Goal: Communication & Community: Ask a question

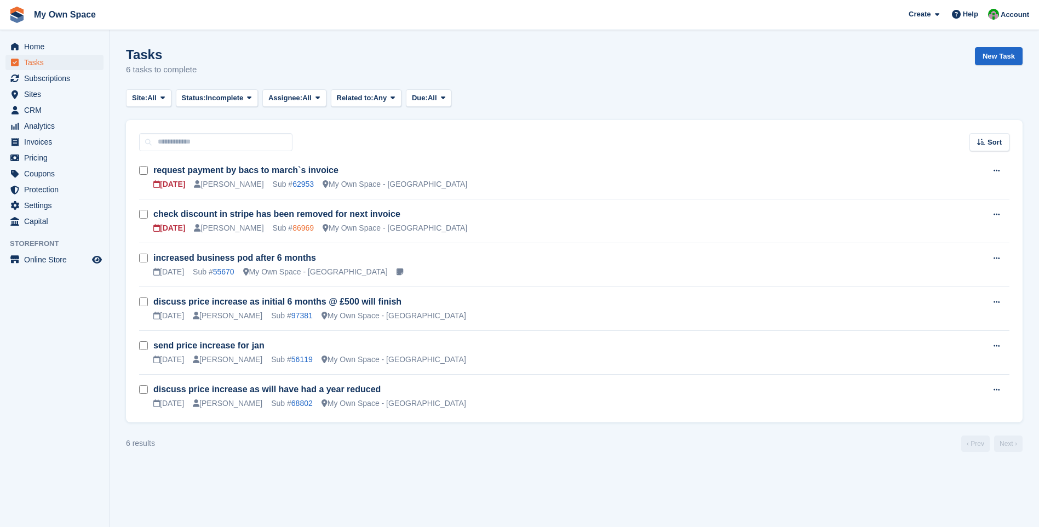
click at [293, 230] on link "86969" at bounding box center [303, 228] width 21 height 9
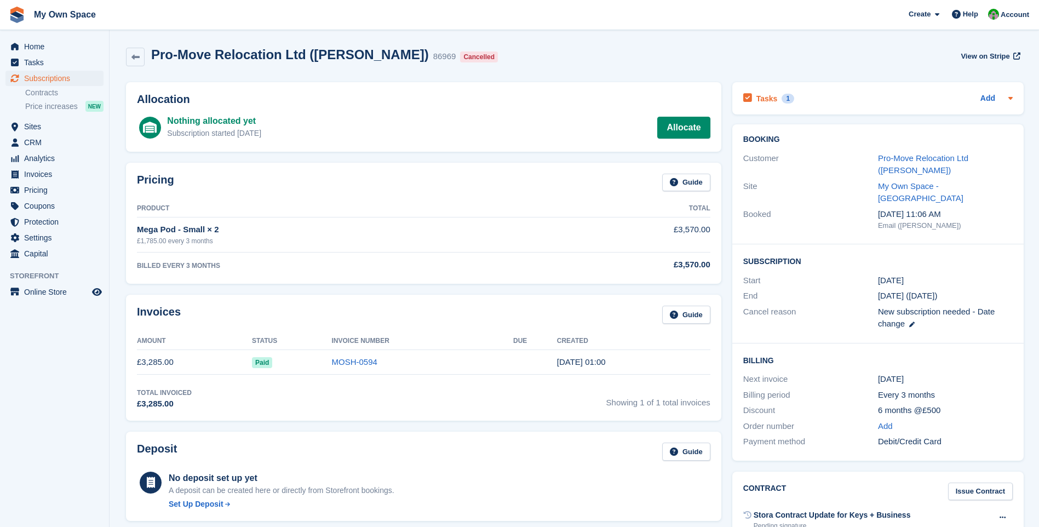
click at [757, 101] on h2 "Tasks" at bounding box center [767, 99] width 21 height 10
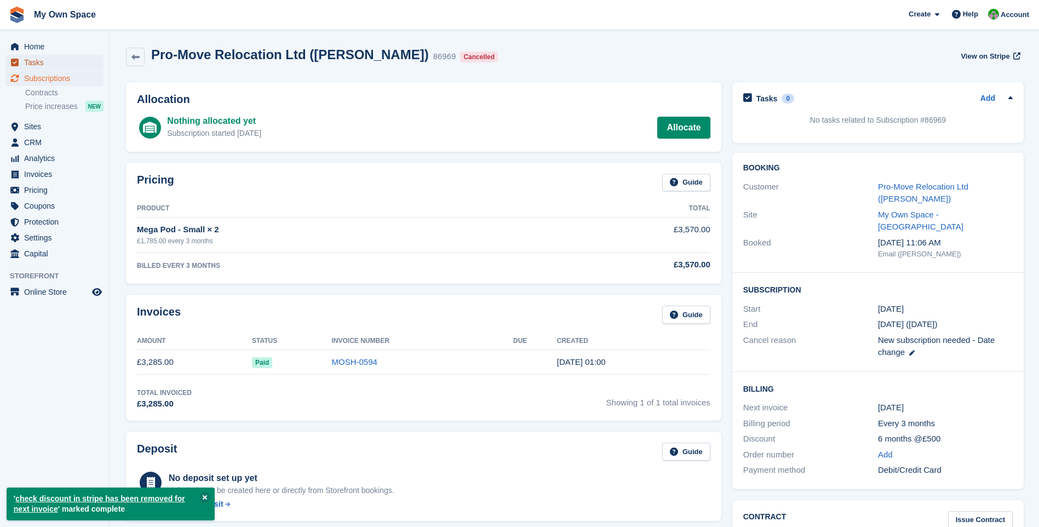
click at [42, 64] on span "Tasks" at bounding box center [57, 62] width 66 height 15
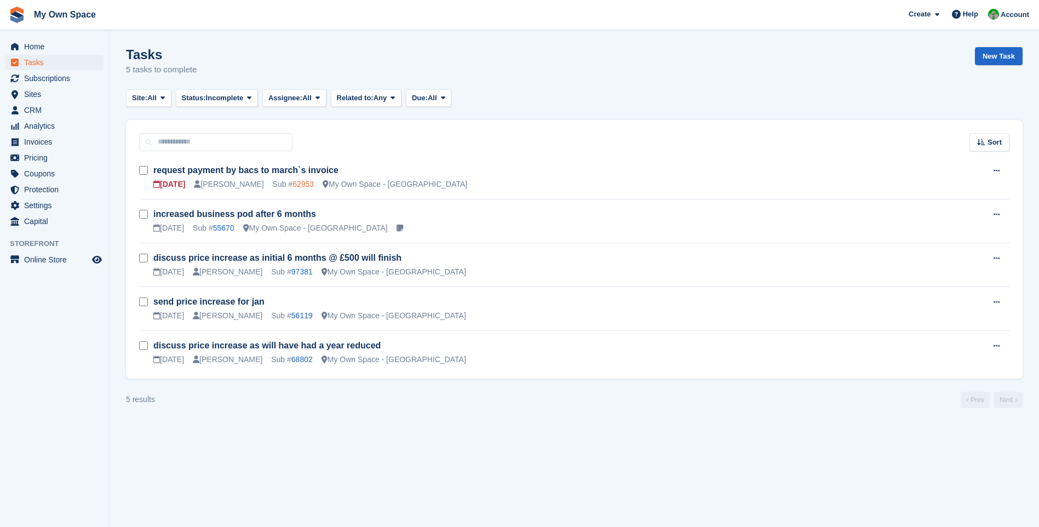
click at [293, 182] on link "62953" at bounding box center [303, 184] width 21 height 9
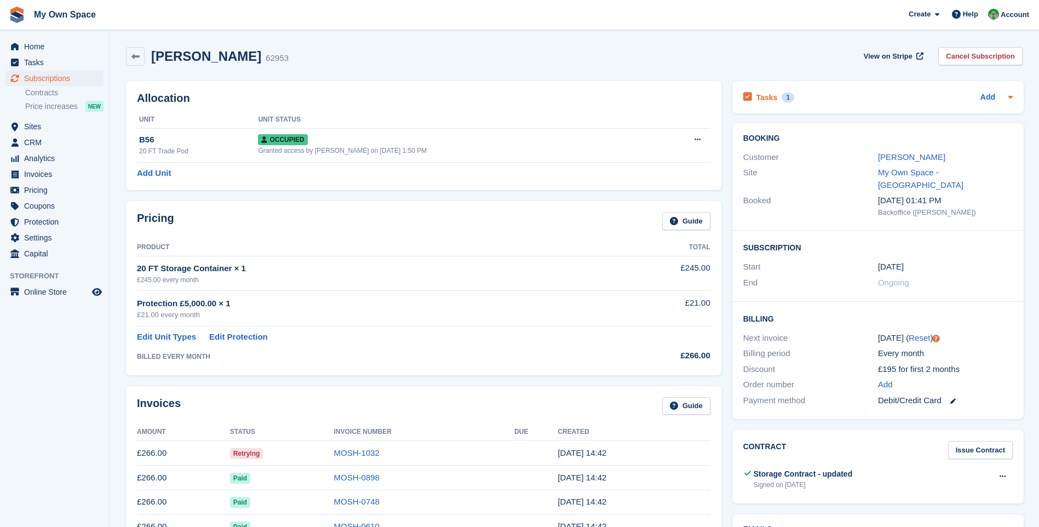
click at [764, 96] on h2 "Tasks" at bounding box center [767, 98] width 21 height 10
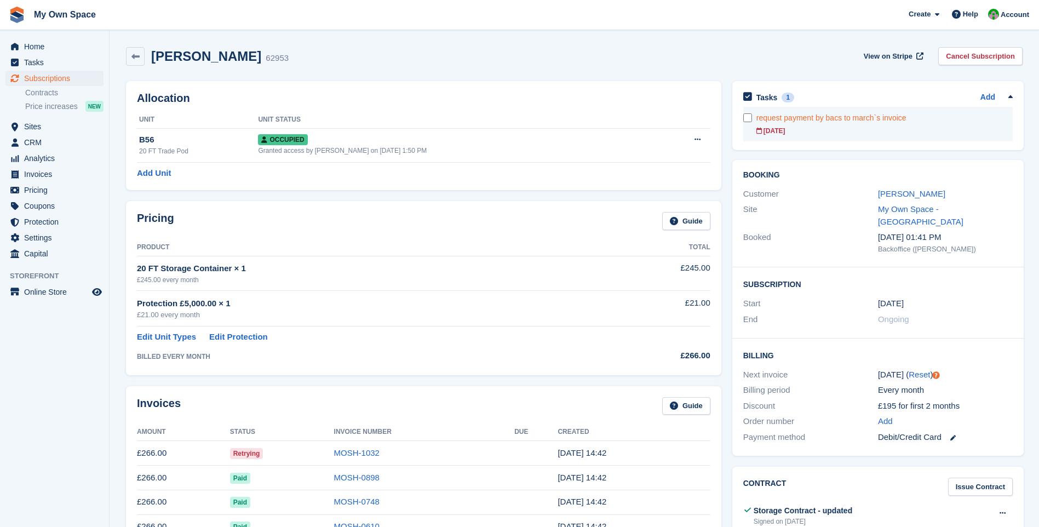
click at [843, 120] on div "request payment by bacs to march`s invoice" at bounding box center [885, 118] width 256 height 12
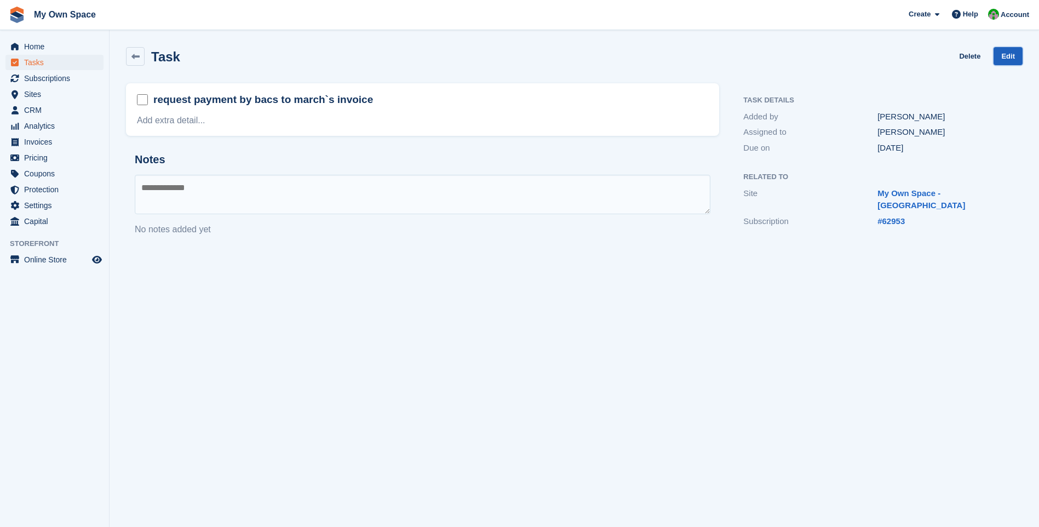
click at [1003, 56] on link "Edit" at bounding box center [1008, 56] width 29 height 18
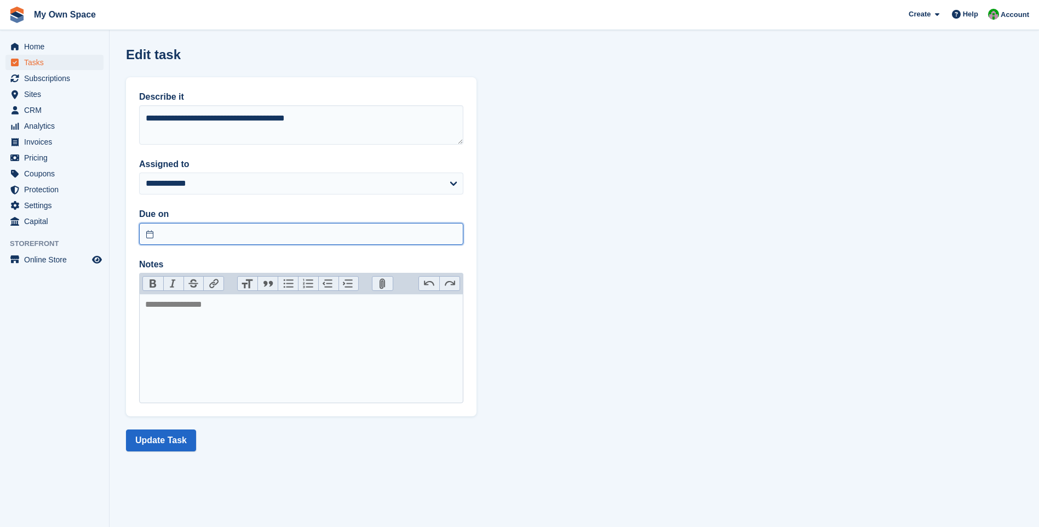
click at [152, 234] on input "text" at bounding box center [301, 234] width 324 height 22
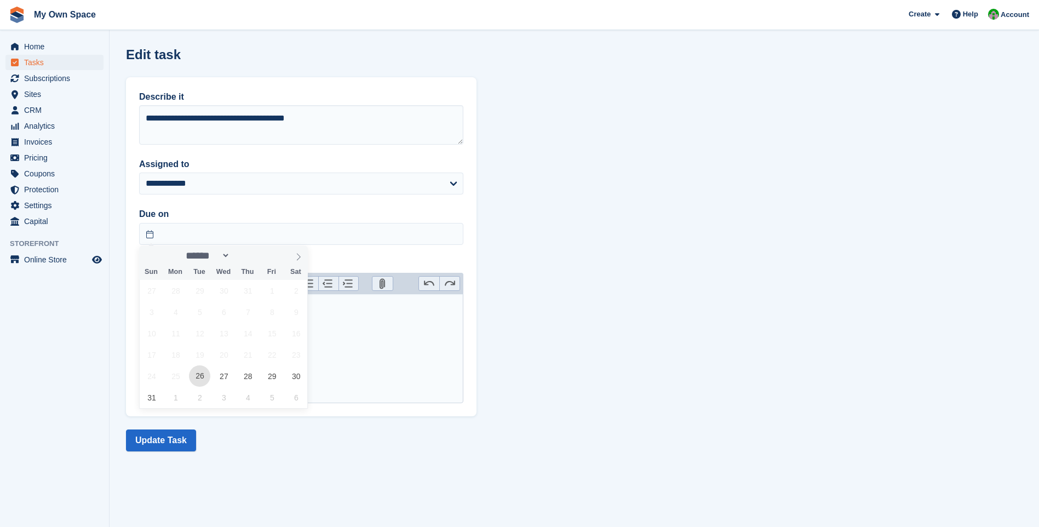
click at [207, 380] on span "26" at bounding box center [199, 375] width 21 height 21
type input "**********"
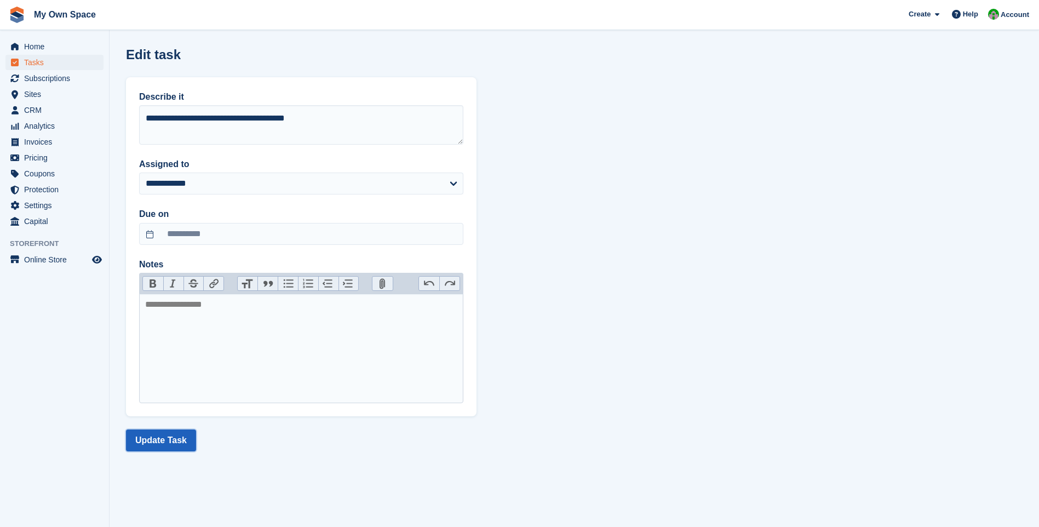
click at [169, 441] on button "Update Task" at bounding box center [161, 440] width 70 height 22
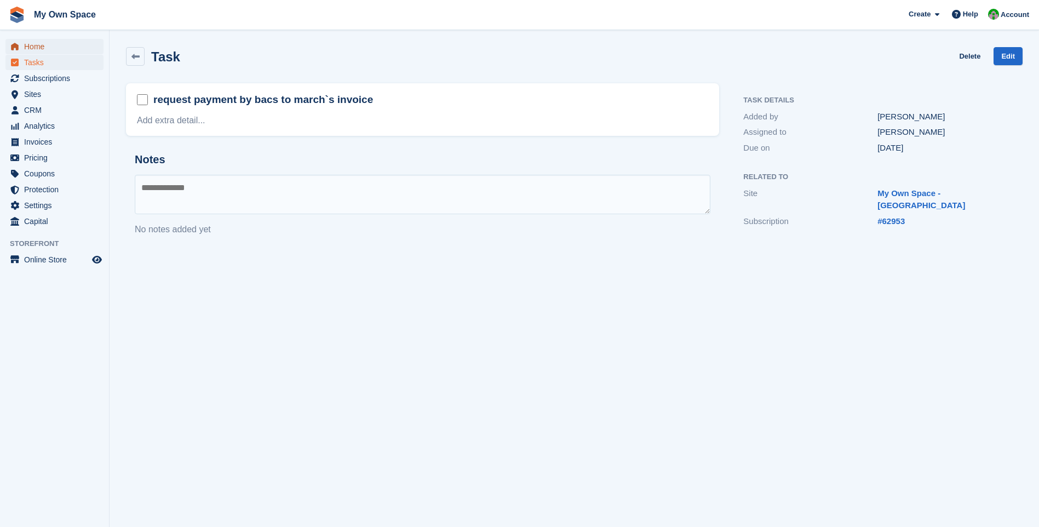
click at [32, 47] on span "Home" at bounding box center [57, 46] width 66 height 15
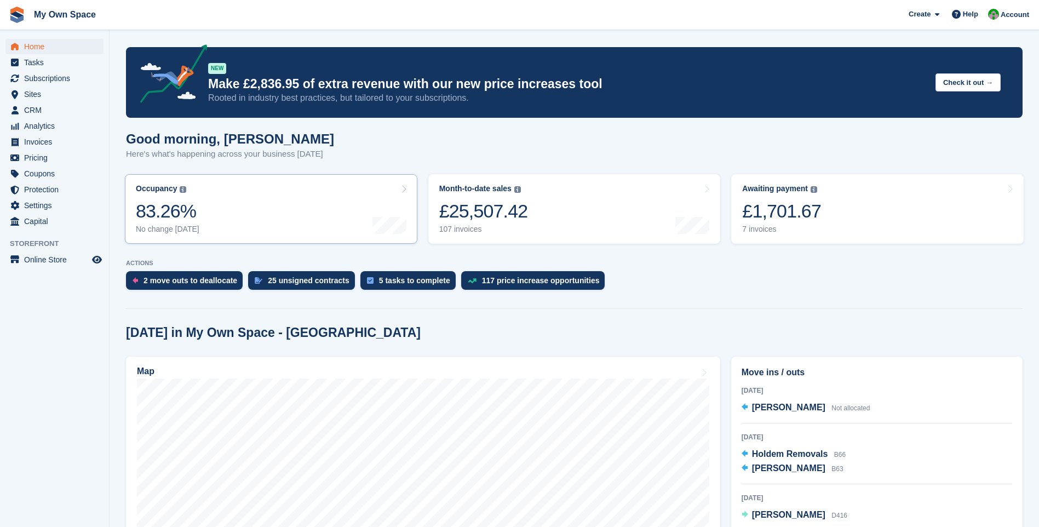
drag, startPoint x: 749, startPoint y: 229, endPoint x: 404, endPoint y: 240, distance: 344.8
click at [749, 229] on div "7 invoices" at bounding box center [781, 229] width 79 height 9
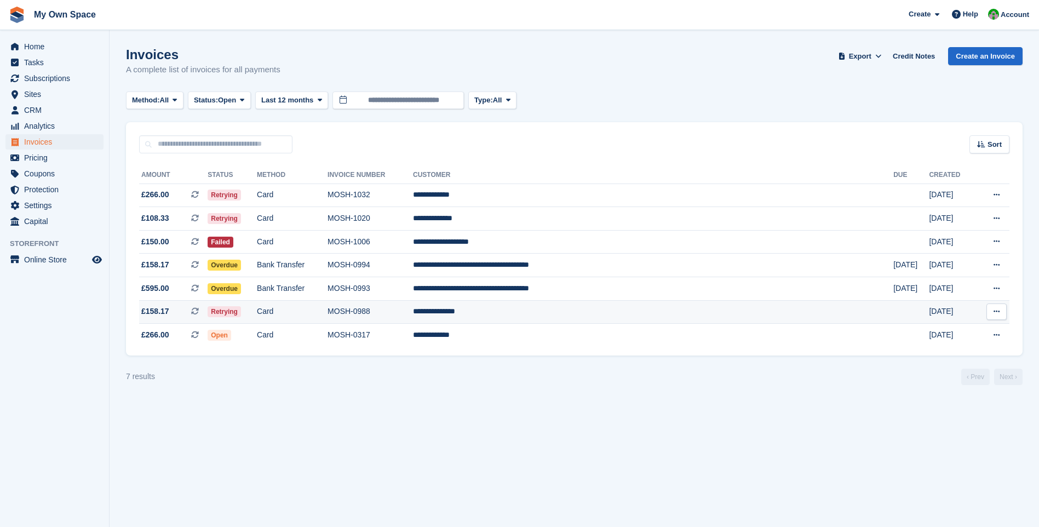
click at [413, 309] on td "MOSH-0988" at bounding box center [370, 312] width 85 height 24
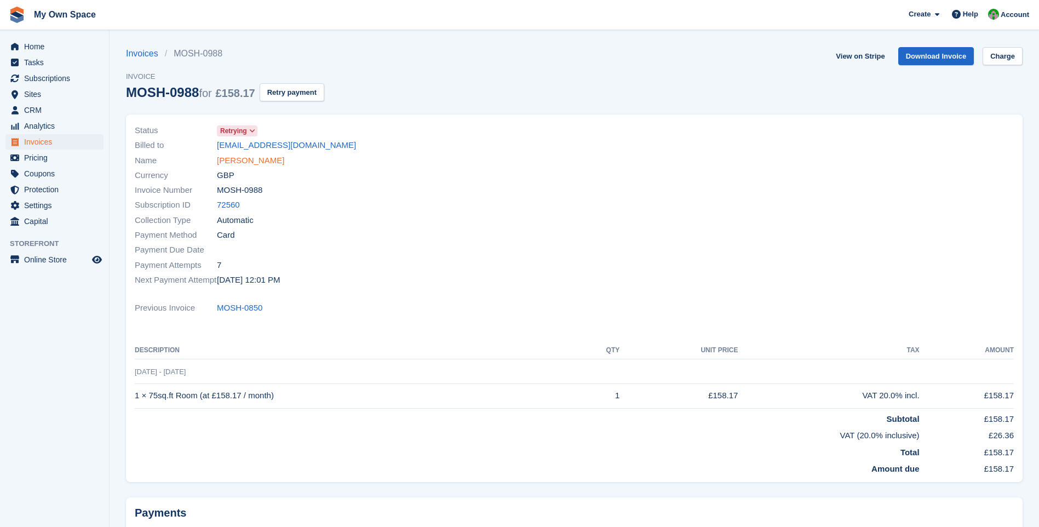
click at [245, 159] on link "Laurentin Filip" at bounding box center [250, 160] width 67 height 13
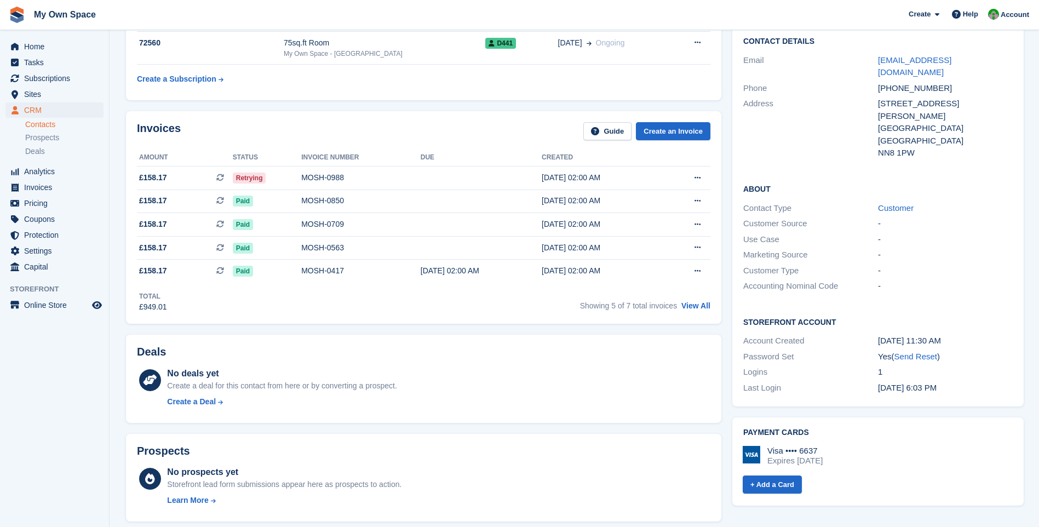
scroll to position [110, 0]
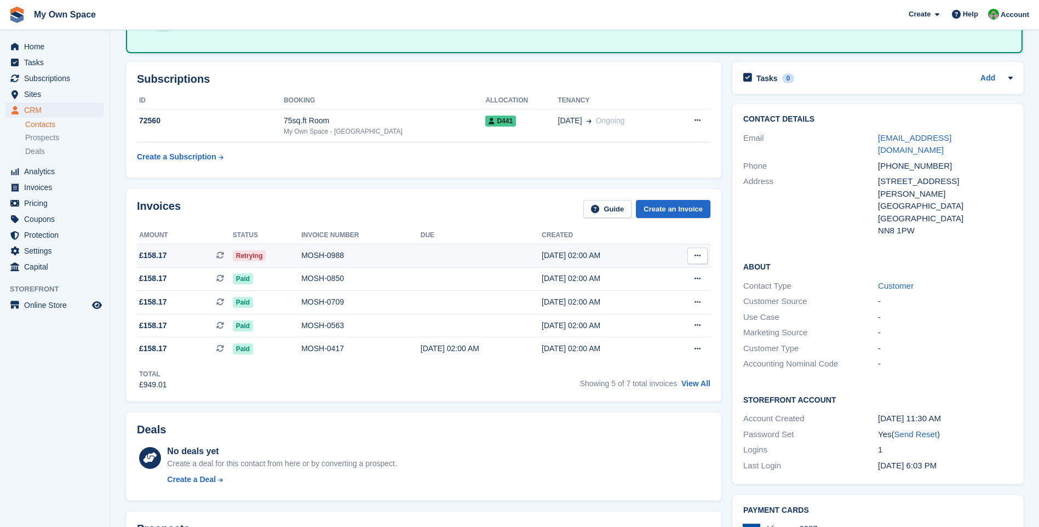
click at [318, 254] on div "MOSH-0988" at bounding box center [360, 256] width 119 height 12
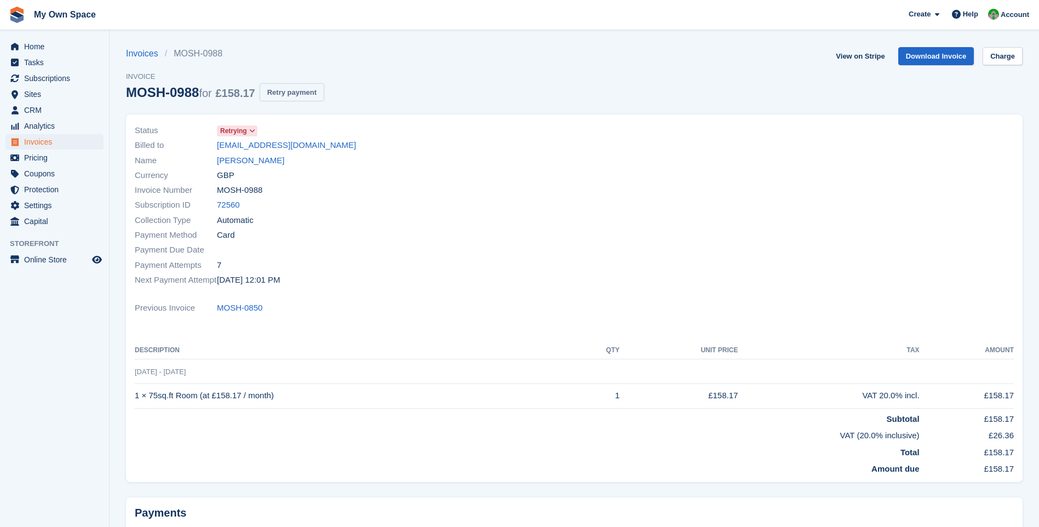
click at [295, 89] on button "Retry payment" at bounding box center [292, 92] width 65 height 18
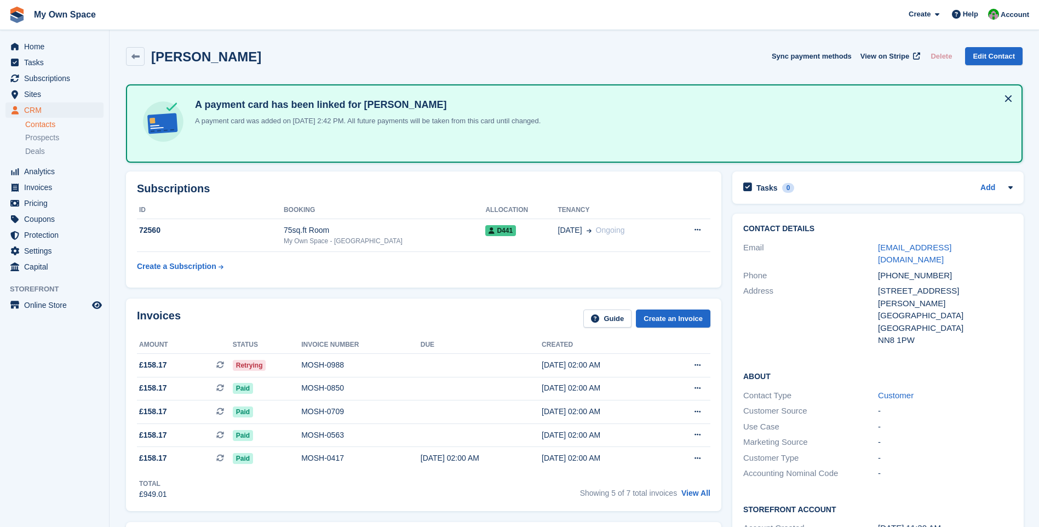
scroll to position [110, 0]
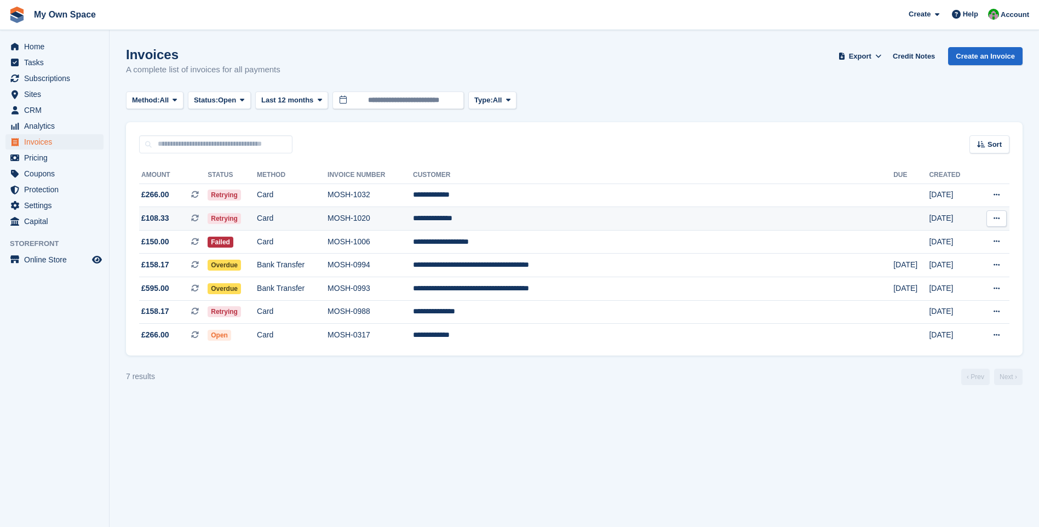
click at [319, 221] on td "Card" at bounding box center [292, 219] width 71 height 24
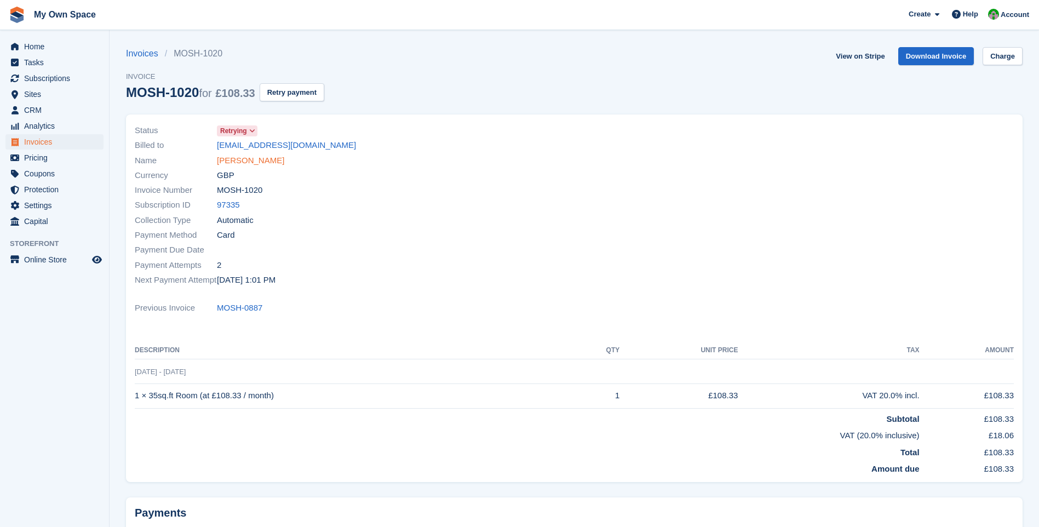
click at [239, 165] on link "Myrna Bondonga" at bounding box center [250, 160] width 67 height 13
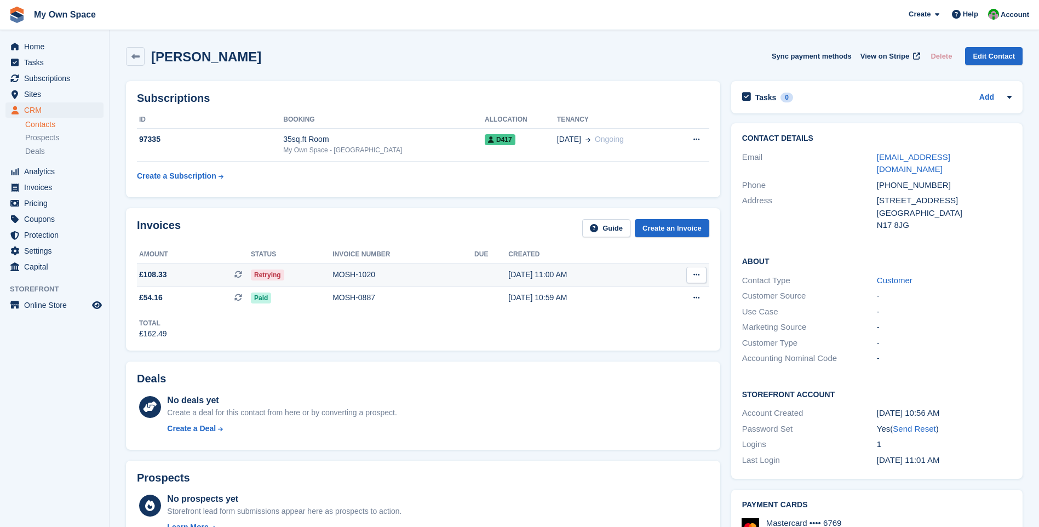
click at [367, 276] on div "MOSH-1020" at bounding box center [404, 275] width 142 height 12
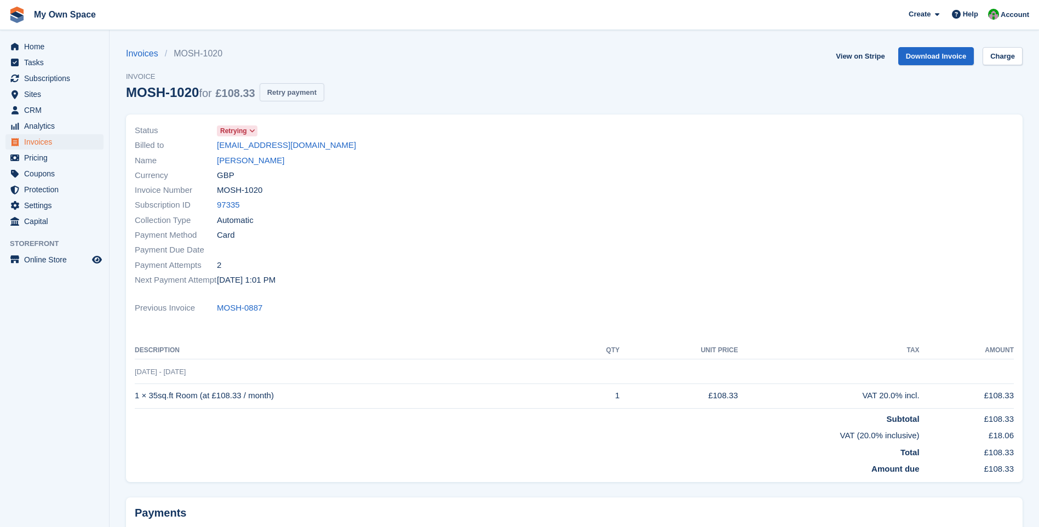
click at [297, 95] on button "Retry payment" at bounding box center [292, 92] width 65 height 18
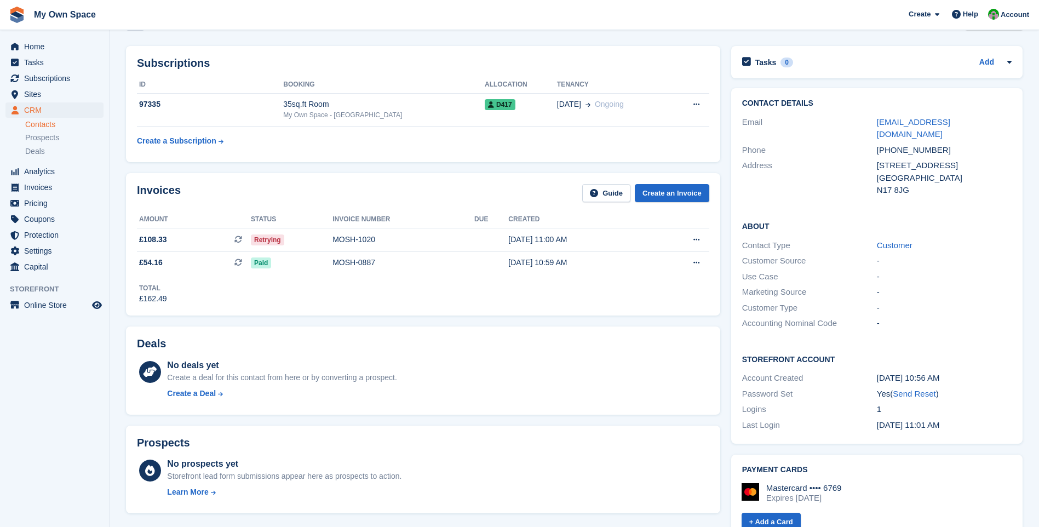
scroll to position [55, 0]
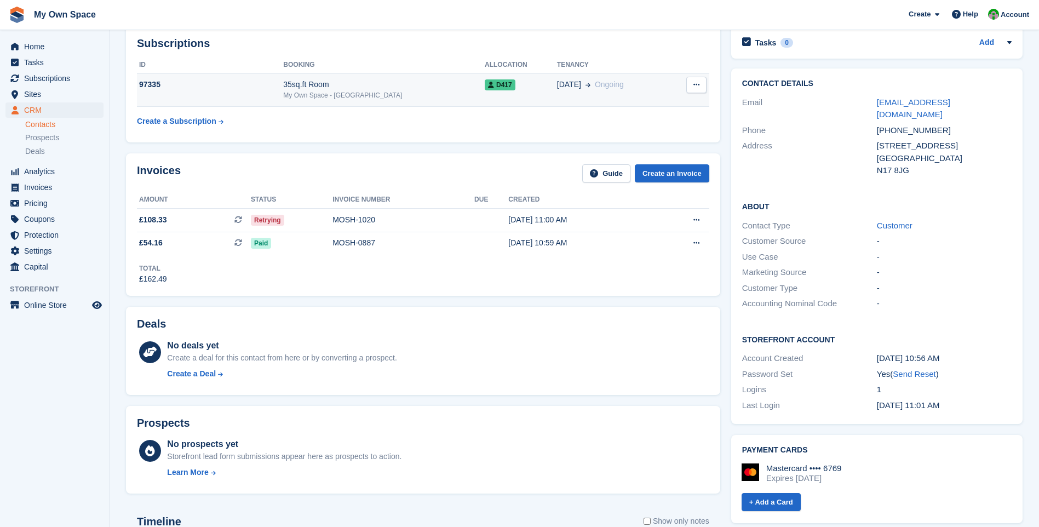
click at [306, 86] on div "35sq.ft Room" at bounding box center [384, 85] width 202 height 12
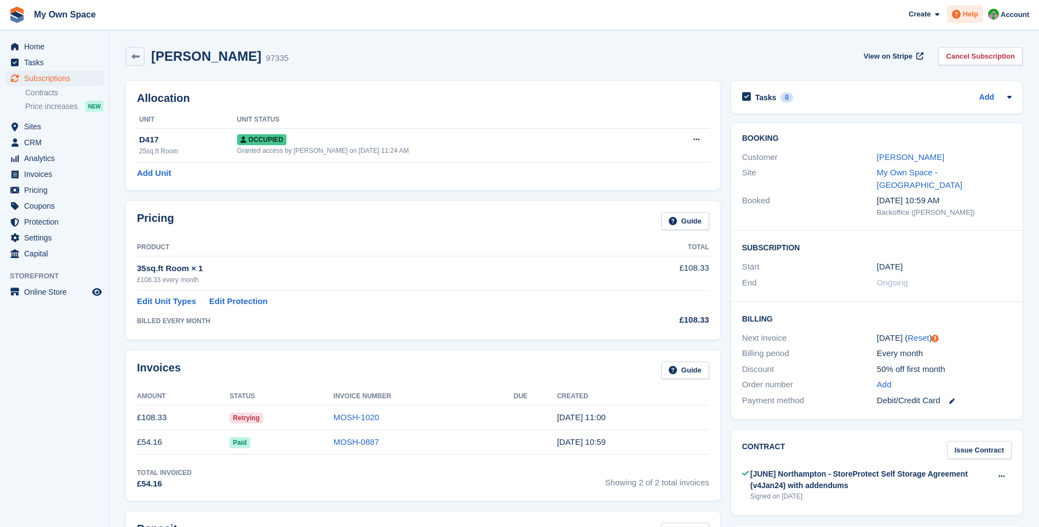
click at [972, 16] on span "Help" at bounding box center [970, 14] width 15 height 11
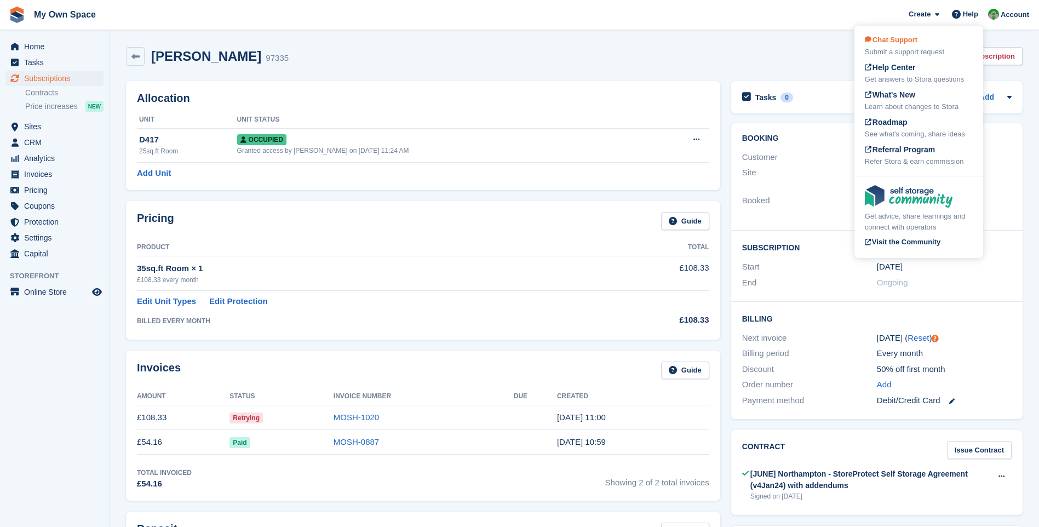
click at [909, 48] on div "Submit a support request" at bounding box center [919, 52] width 108 height 11
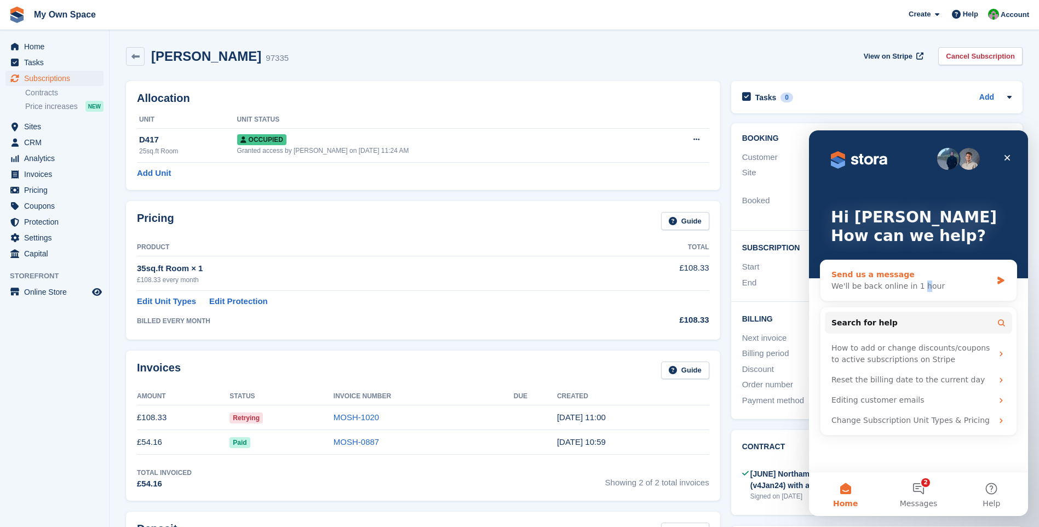
drag, startPoint x: 919, startPoint y: 280, endPoint x: 910, endPoint y: 280, distance: 8.2
click at [912, 282] on div "We'll be back online in 1 hour" at bounding box center [912, 286] width 161 height 12
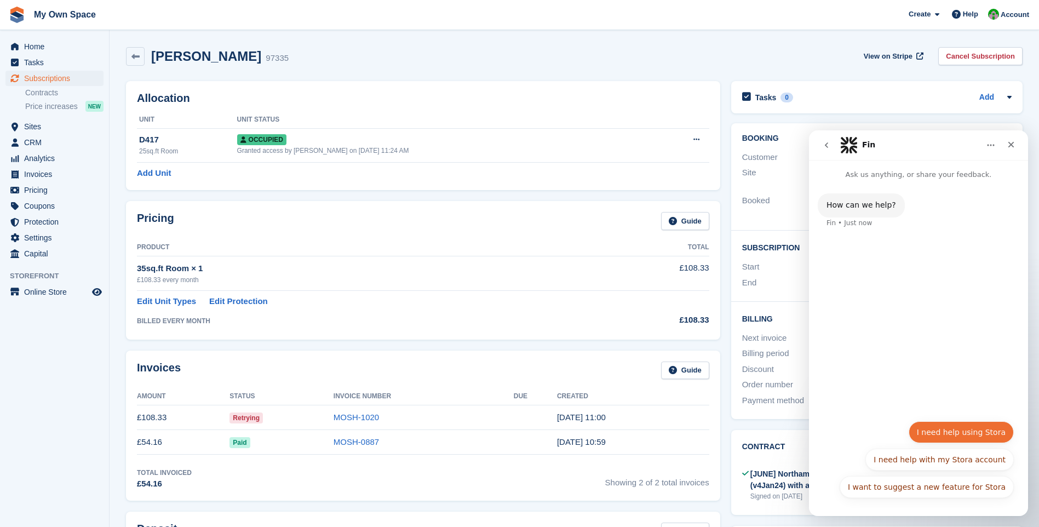
click at [972, 432] on button "I need help using Stora" at bounding box center [961, 432] width 105 height 22
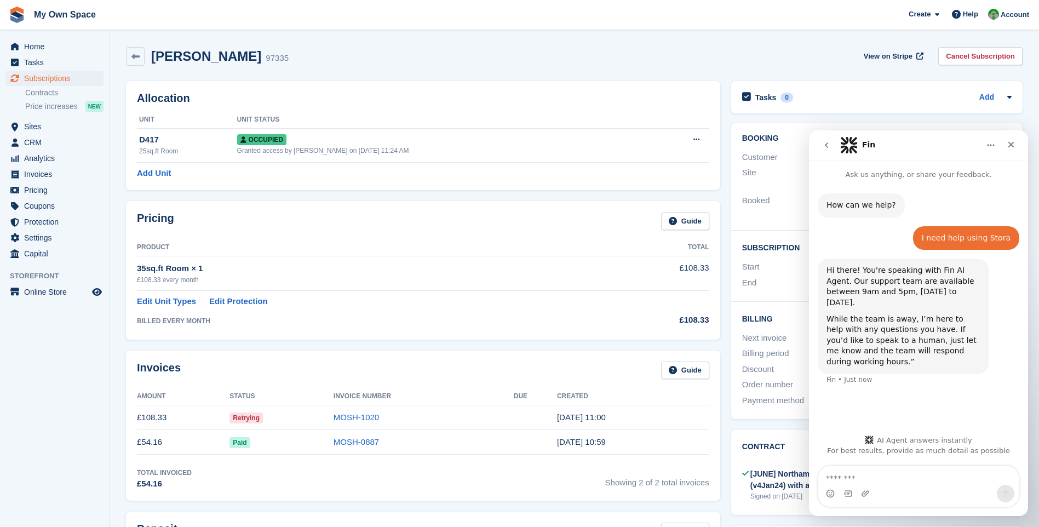
click at [837, 478] on textarea "Message…" at bounding box center [918, 475] width 201 height 19
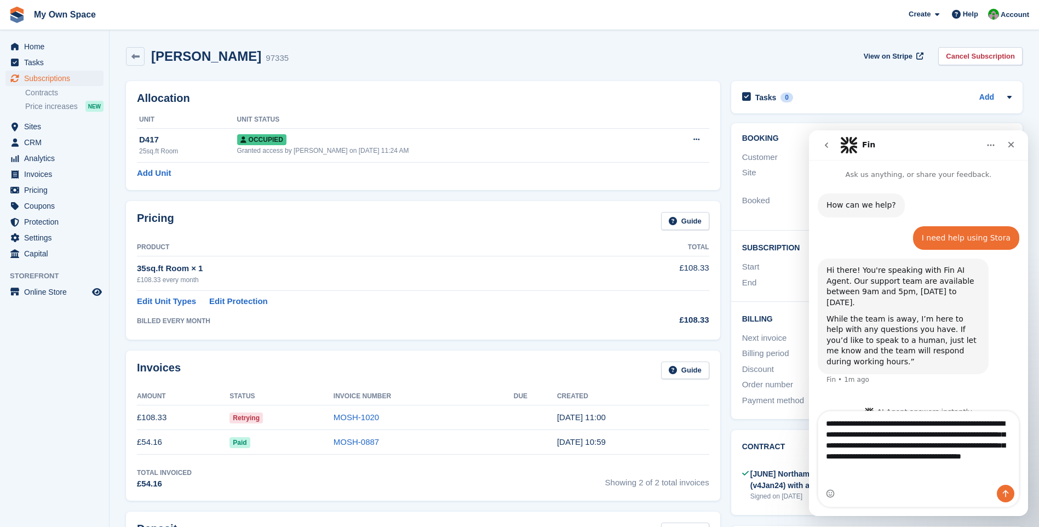
type textarea "**********"
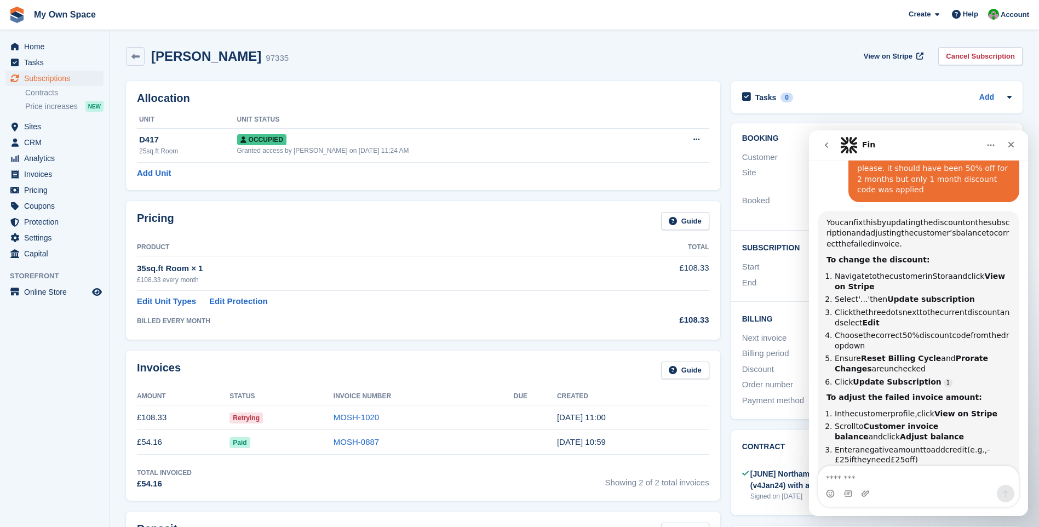
scroll to position [280, 0]
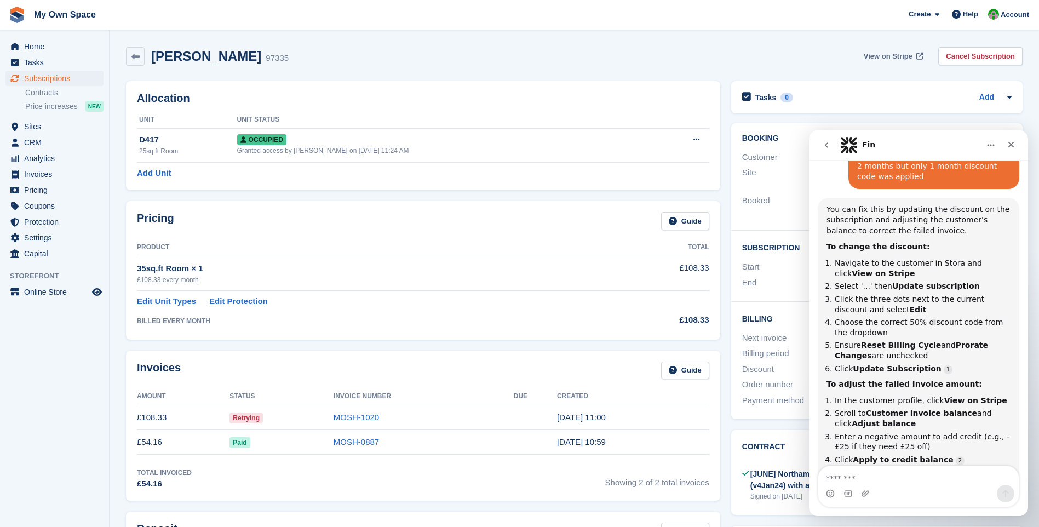
click at [902, 59] on span "View on Stripe" at bounding box center [888, 56] width 49 height 11
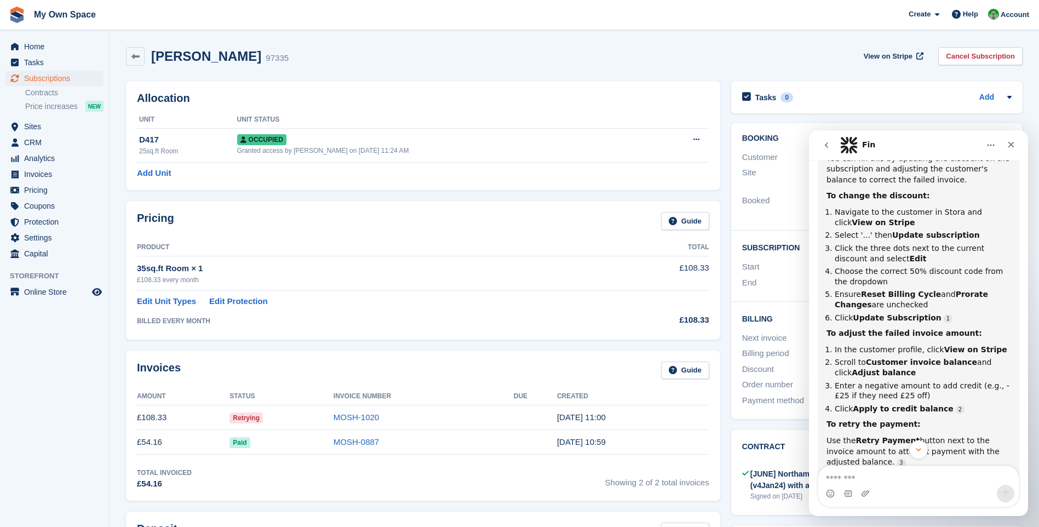
scroll to position [110, 0]
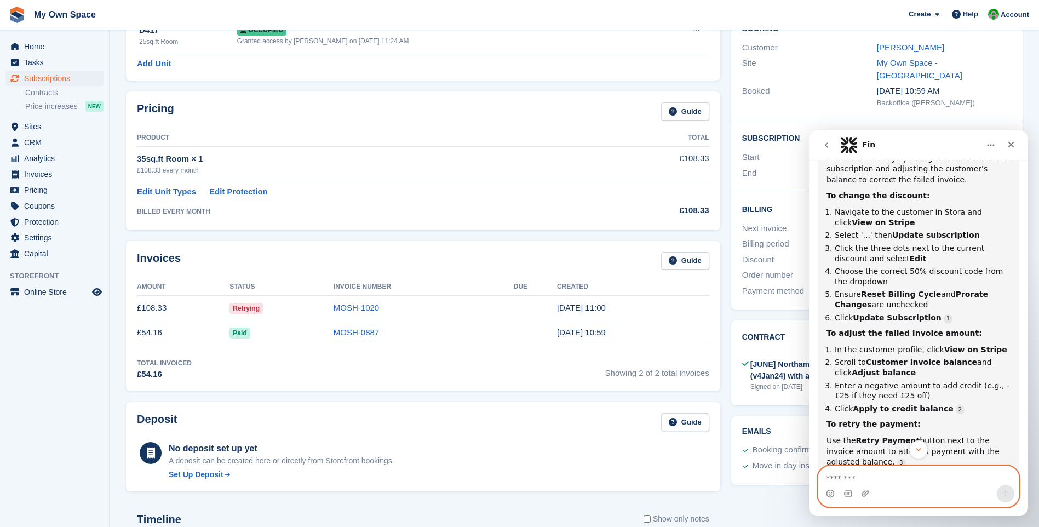
click at [850, 479] on textarea "Message…" at bounding box center [918, 475] width 201 height 19
type textarea "**********"
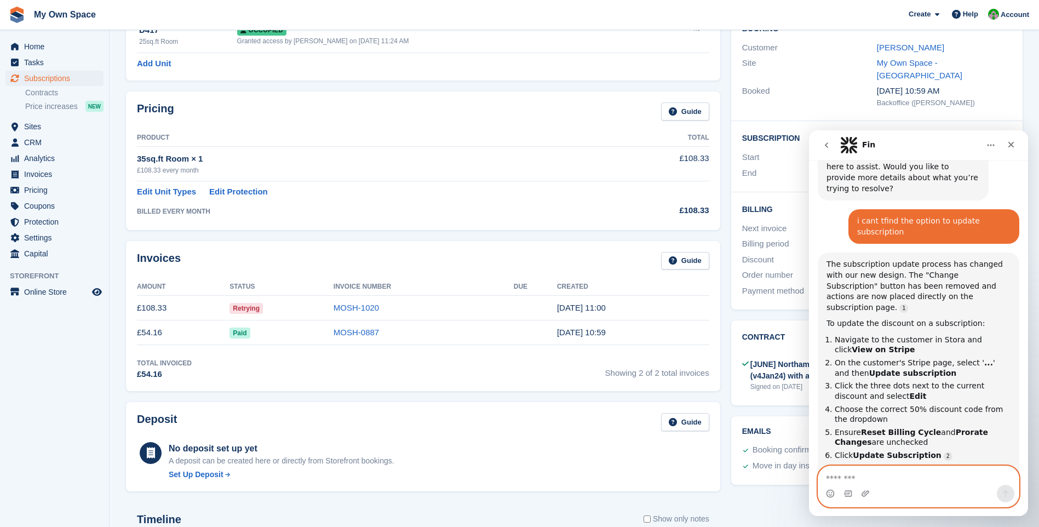
scroll to position [749, 0]
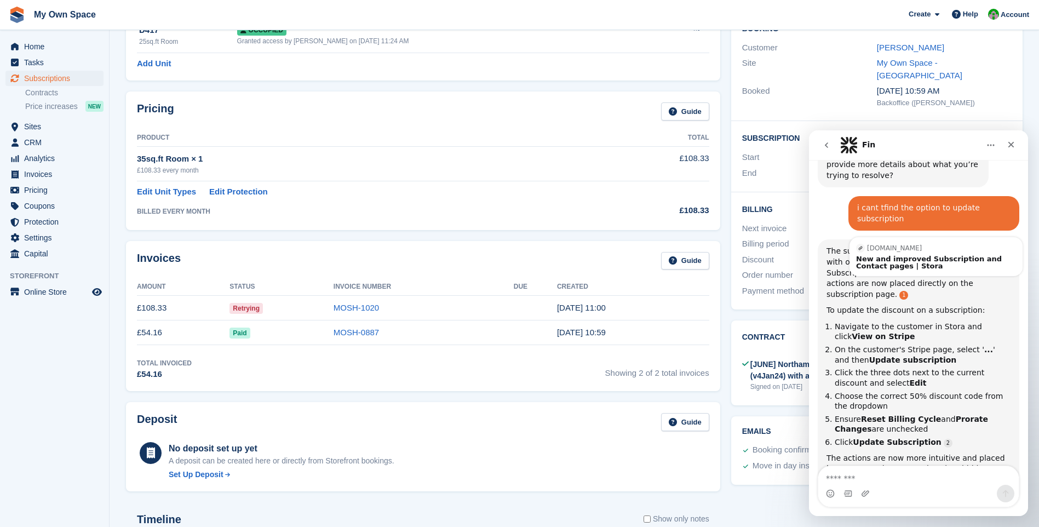
click at [908, 291] on link "Source reference 108412561:" at bounding box center [904, 295] width 9 height 9
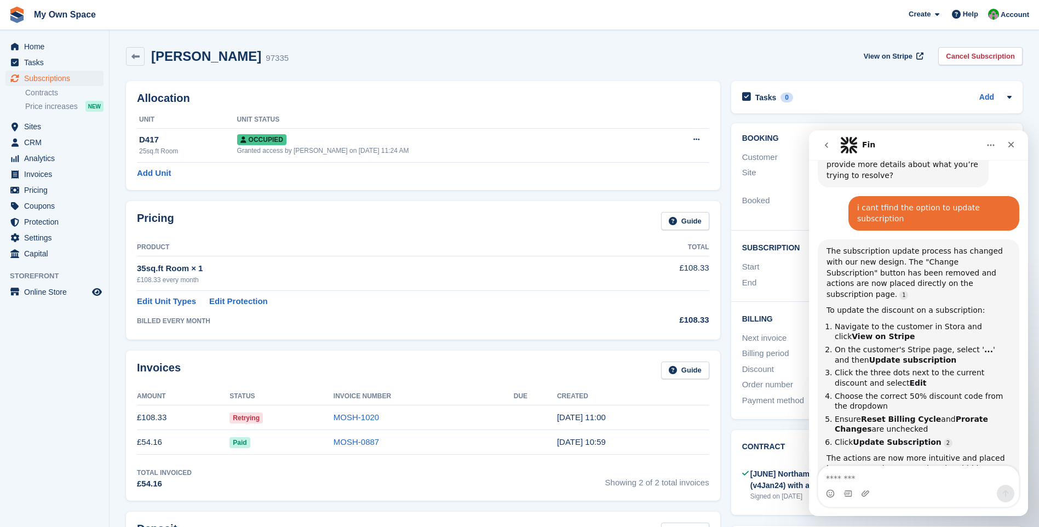
click at [829, 145] on icon "go back" at bounding box center [826, 145] width 9 height 9
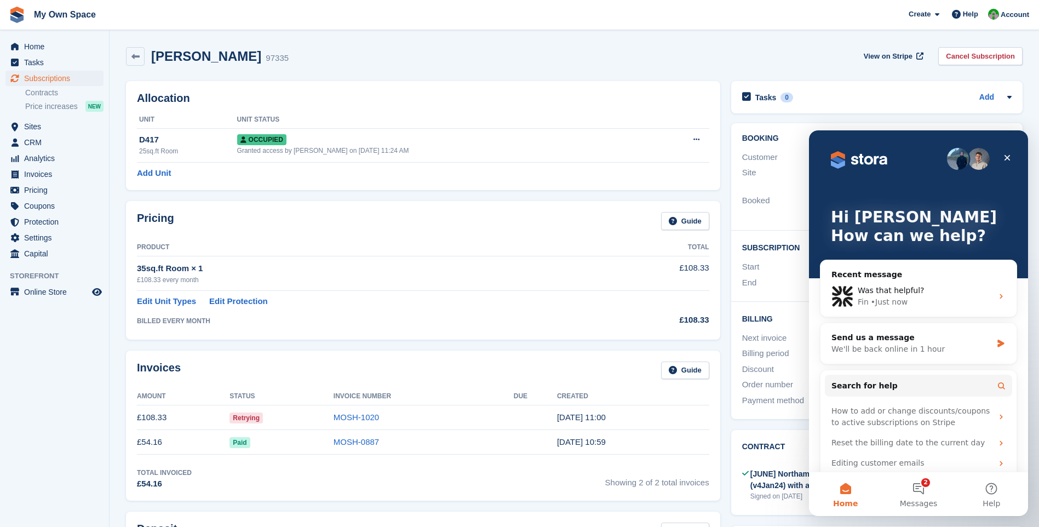
click at [788, 197] on div "Booked" at bounding box center [809, 205] width 135 height 23
drag, startPoint x: 793, startPoint y: 166, endPoint x: 787, endPoint y: 166, distance: 6.0
click at [791, 166] on div "Site My Own Space - [GEOGRAPHIC_DATA]" at bounding box center [877, 179] width 270 height 28
click at [769, 161] on div "Customer" at bounding box center [809, 157] width 135 height 13
drag, startPoint x: 769, startPoint y: 168, endPoint x: 763, endPoint y: 107, distance: 60.6
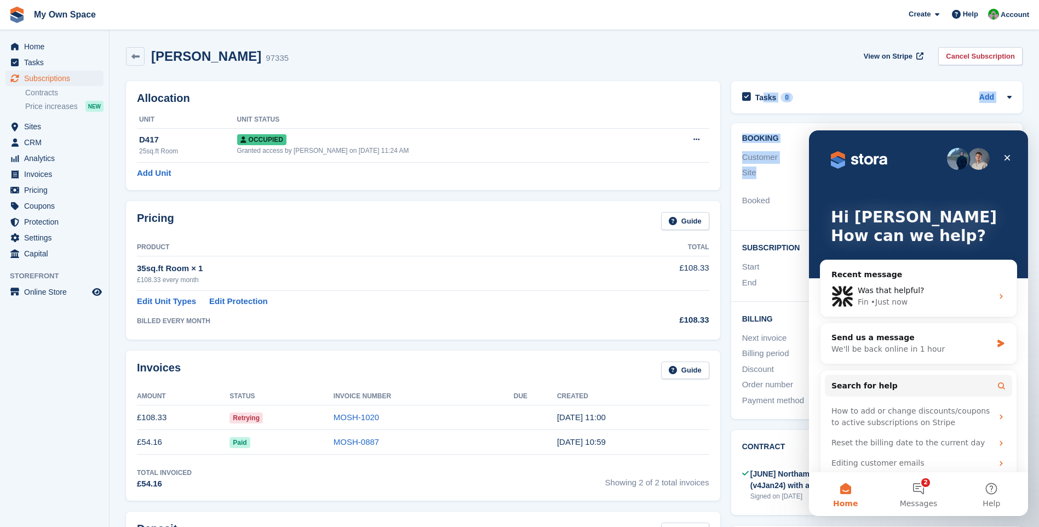
drag, startPoint x: 763, startPoint y: 107, endPoint x: 695, endPoint y: 183, distance: 101.6
click at [695, 183] on div "Allocation Unit Unit Status D417 25sq.ft Room Occupied Granted access by [PERSO…" at bounding box center [423, 135] width 594 height 109
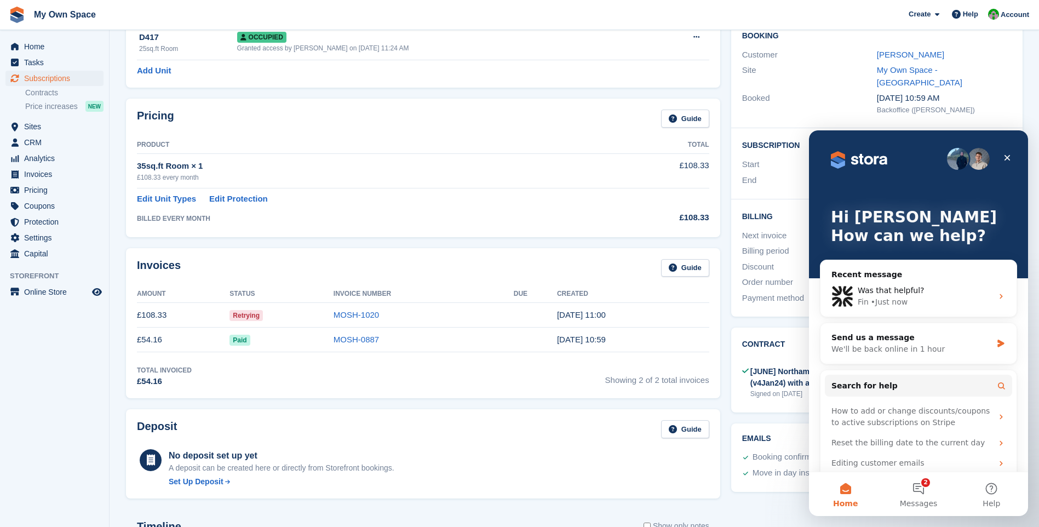
scroll to position [110, 0]
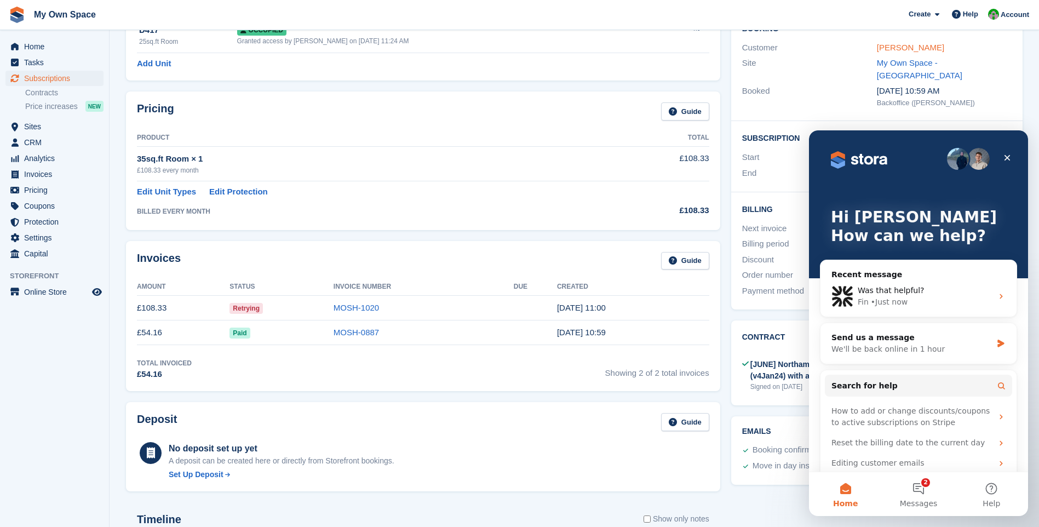
click at [920, 45] on link "[PERSON_NAME]" at bounding box center [910, 47] width 67 height 9
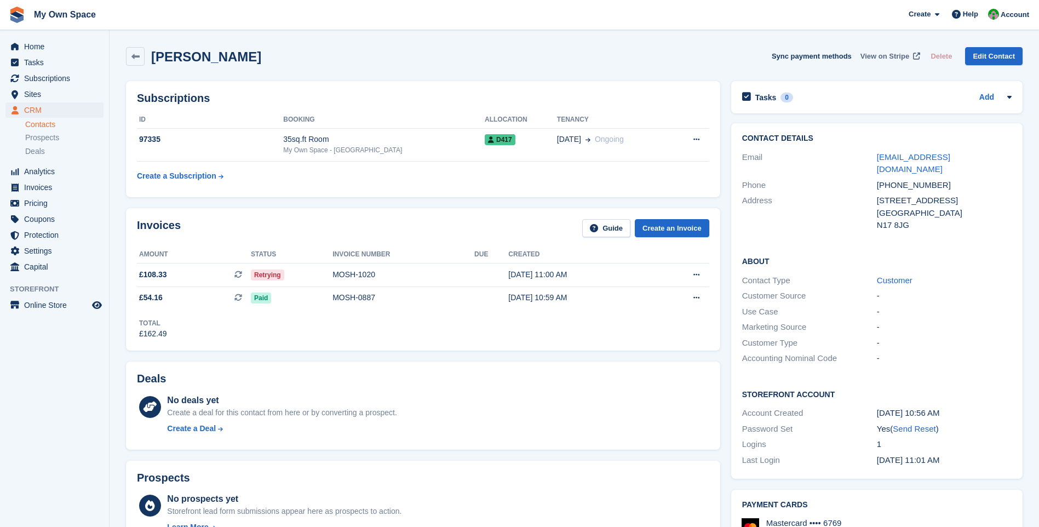
click at [892, 55] on span "View on Stripe" at bounding box center [885, 56] width 49 height 11
click at [971, 10] on span "Help" at bounding box center [970, 14] width 15 height 11
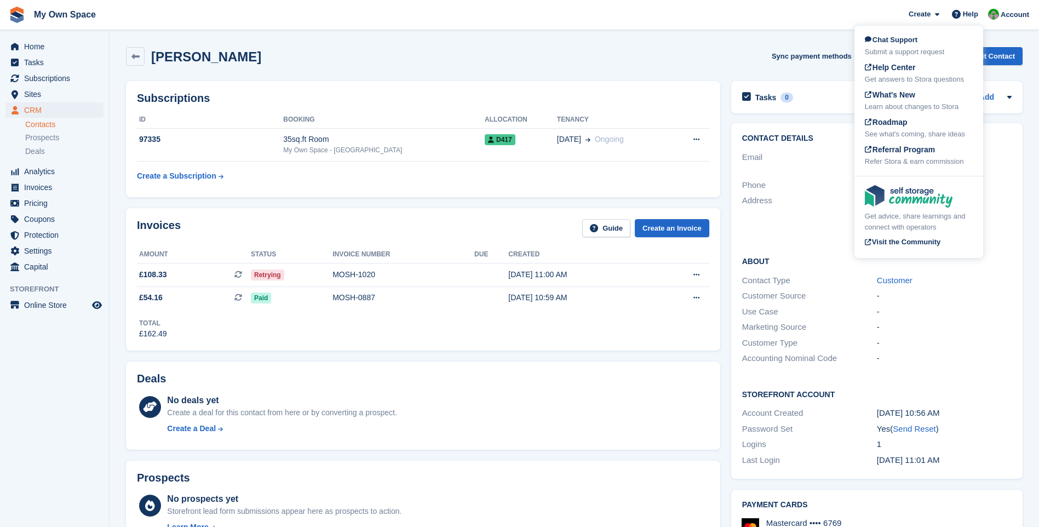
click at [903, 43] on span "Chat Support" at bounding box center [891, 40] width 53 height 8
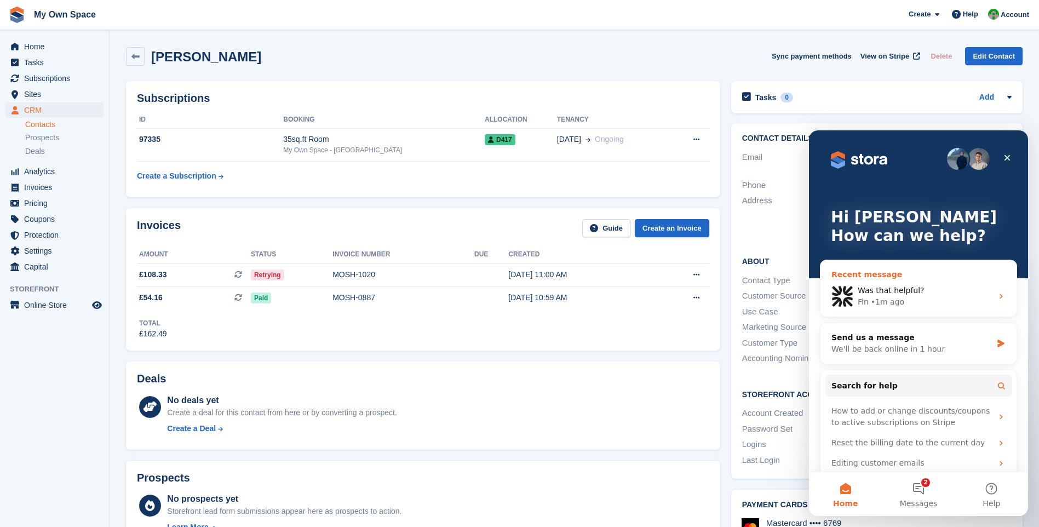
click at [913, 287] on span "Was that helpful?" at bounding box center [891, 290] width 67 height 9
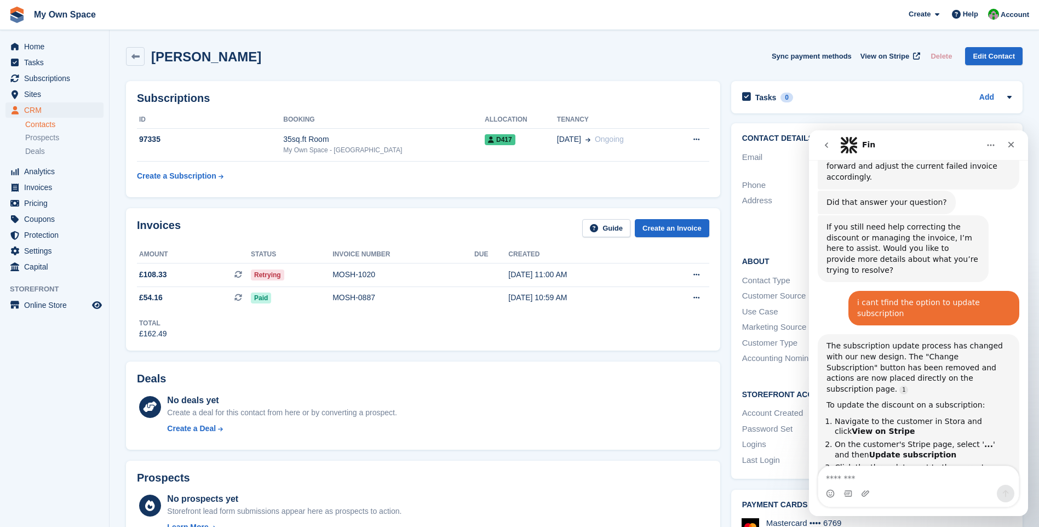
scroll to position [749, 0]
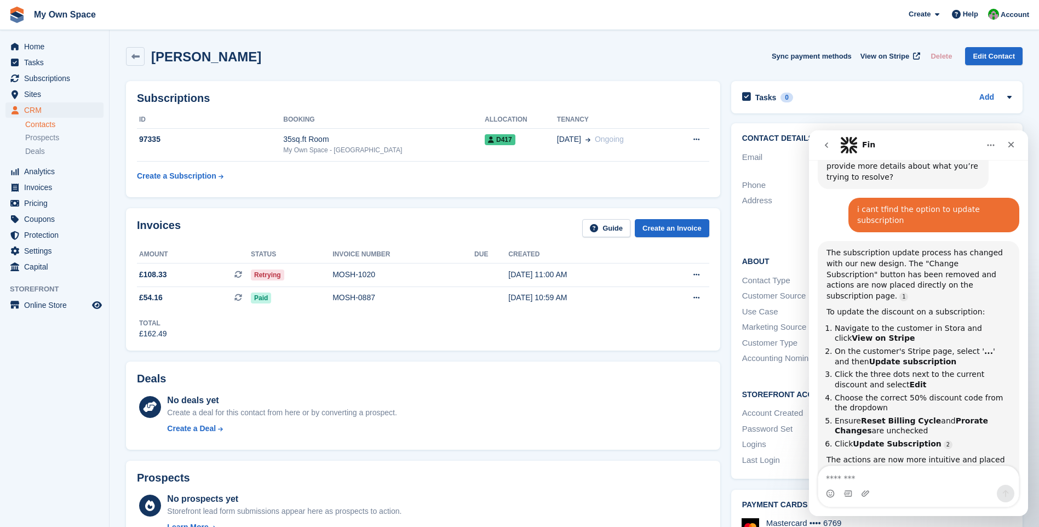
click at [843, 477] on textarea "Message…" at bounding box center [918, 475] width 201 height 19
type textarea "**********"
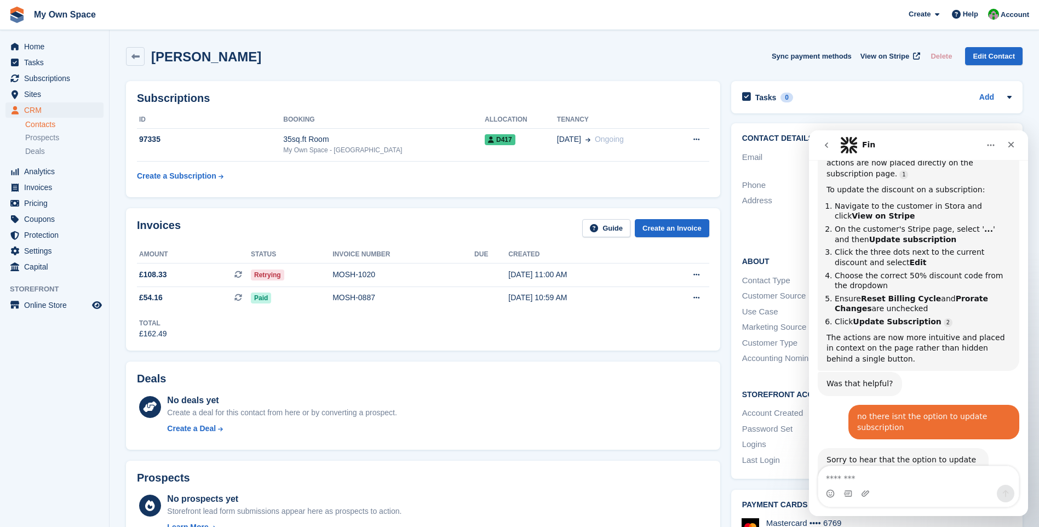
scroll to position [879, 0]
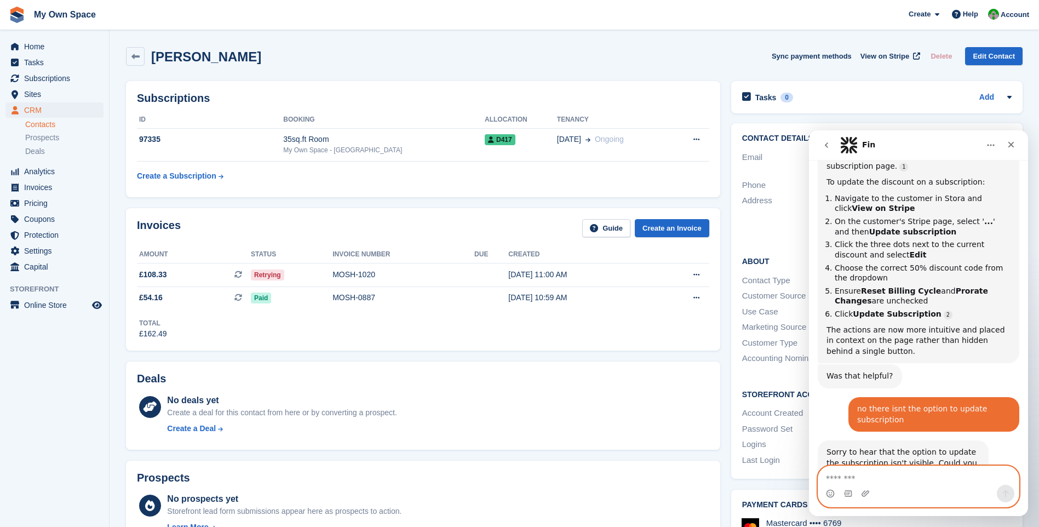
click at [836, 482] on textarea "Message…" at bounding box center [918, 475] width 201 height 19
click at [984, 474] on textarea "**********" at bounding box center [918, 475] width 201 height 19
click at [976, 482] on textarea "**********" at bounding box center [918, 475] width 201 height 19
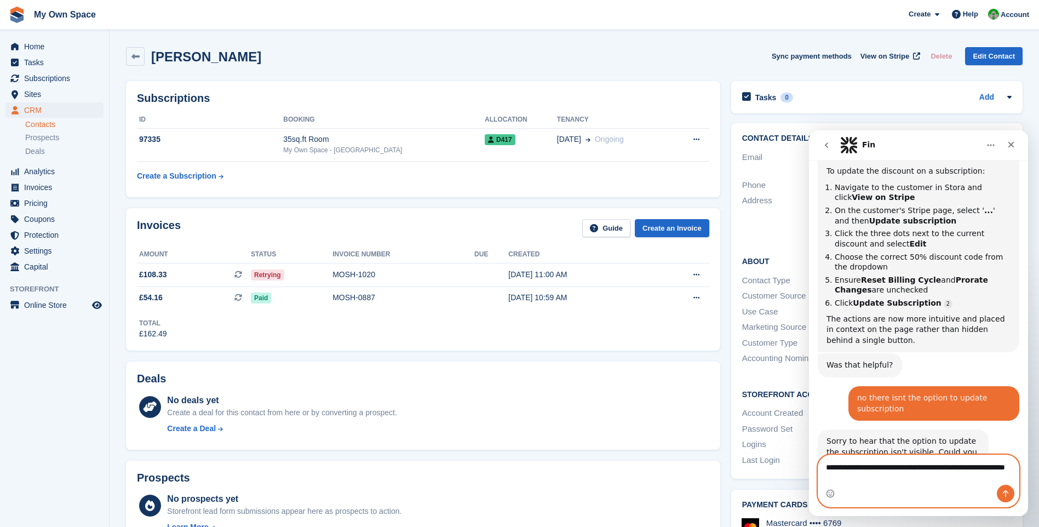
click at [876, 484] on textarea "**********" at bounding box center [918, 470] width 201 height 30
click at [952, 480] on textarea "**********" at bounding box center [918, 470] width 201 height 30
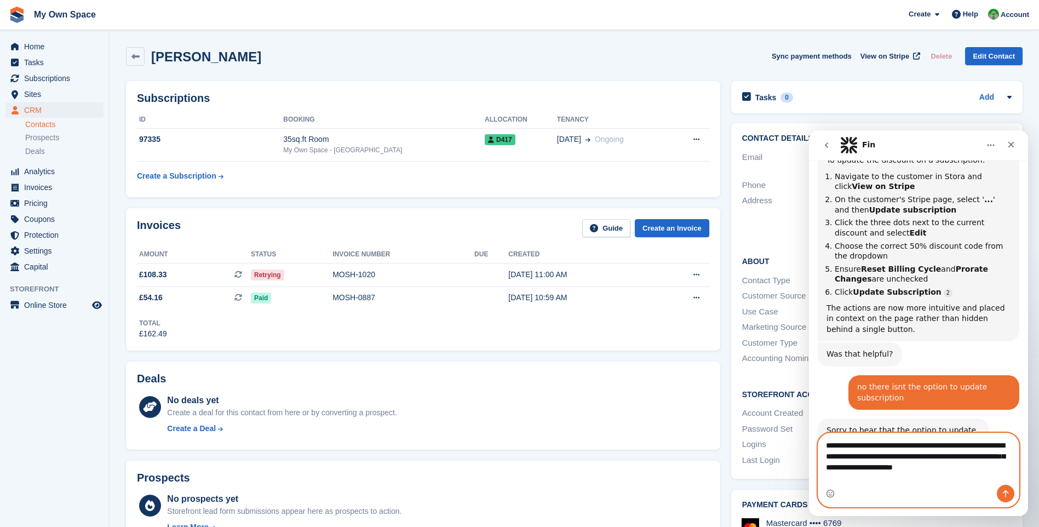
type textarea "**********"
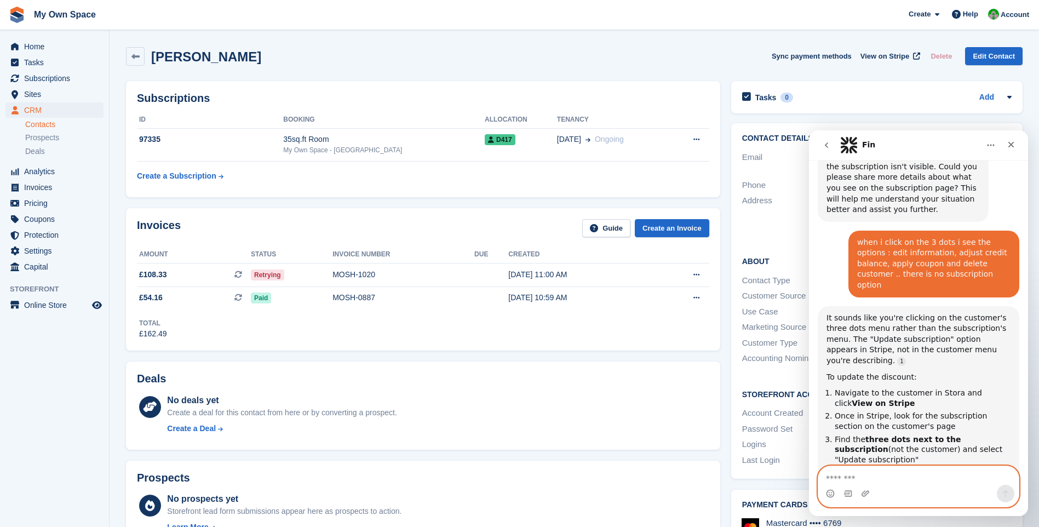
scroll to position [1194, 0]
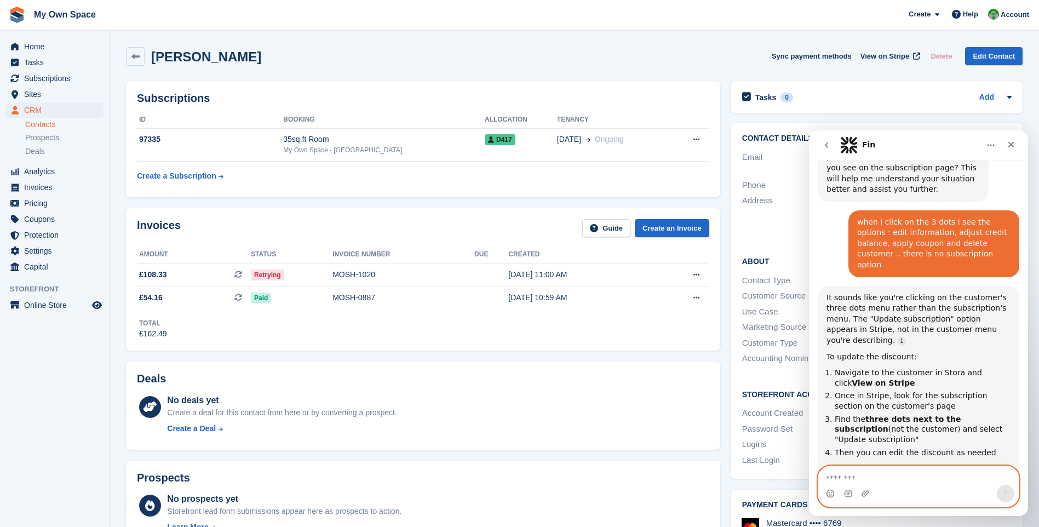
click at [846, 475] on textarea "Message…" at bounding box center [918, 475] width 201 height 19
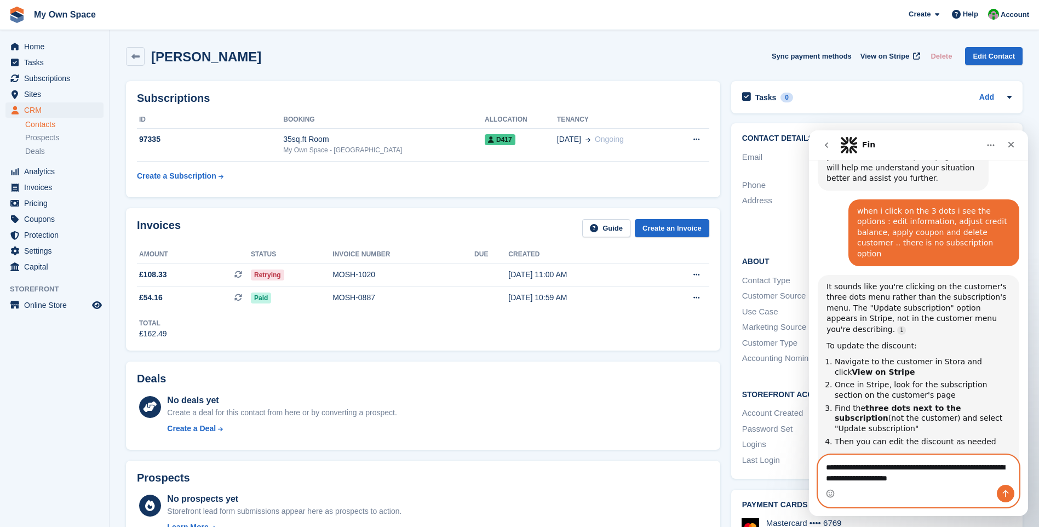
click at [935, 482] on textarea "**********" at bounding box center [918, 470] width 201 height 30
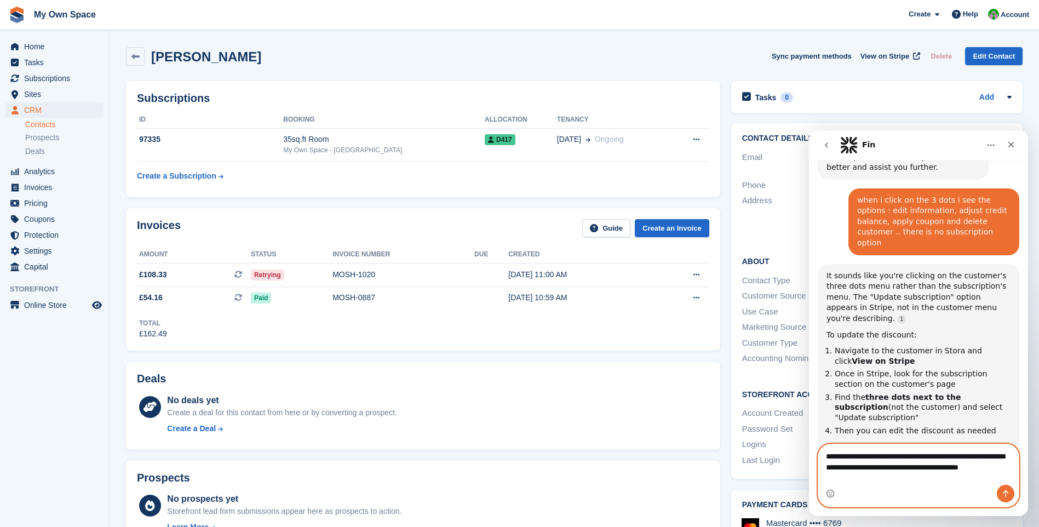
click at [977, 455] on textarea "**********" at bounding box center [918, 464] width 201 height 41
click at [978, 455] on textarea "**********" at bounding box center [918, 464] width 201 height 41
type textarea "**********"
click at [1000, 499] on button "Send a message…" at bounding box center [1006, 494] width 18 height 18
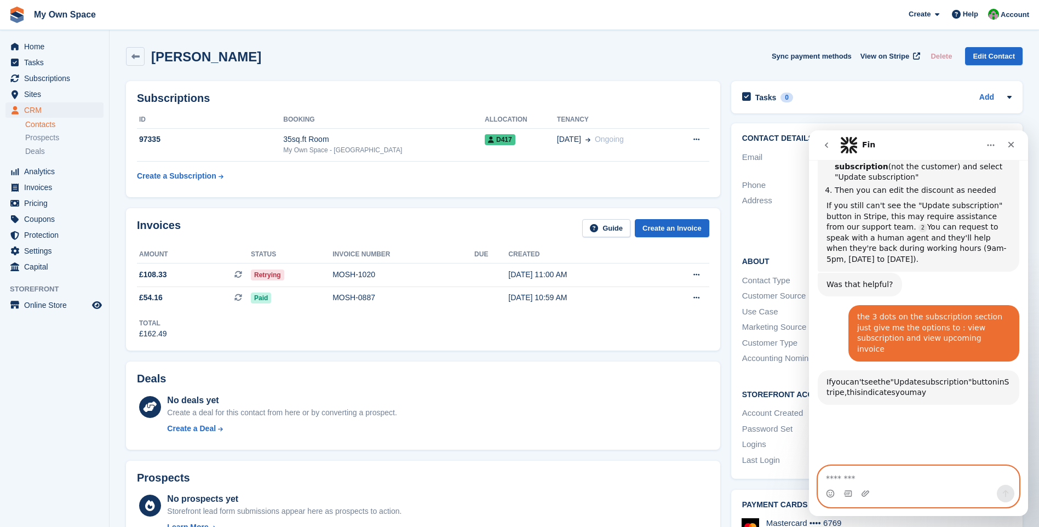
scroll to position [1488, 0]
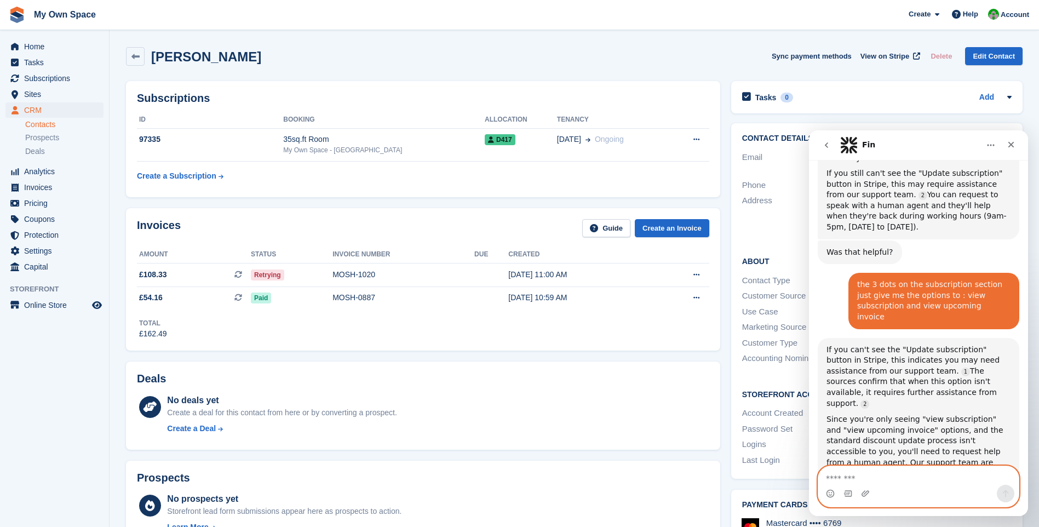
click at [854, 474] on textarea "Message…" at bounding box center [918, 475] width 201 height 19
type textarea "**********"
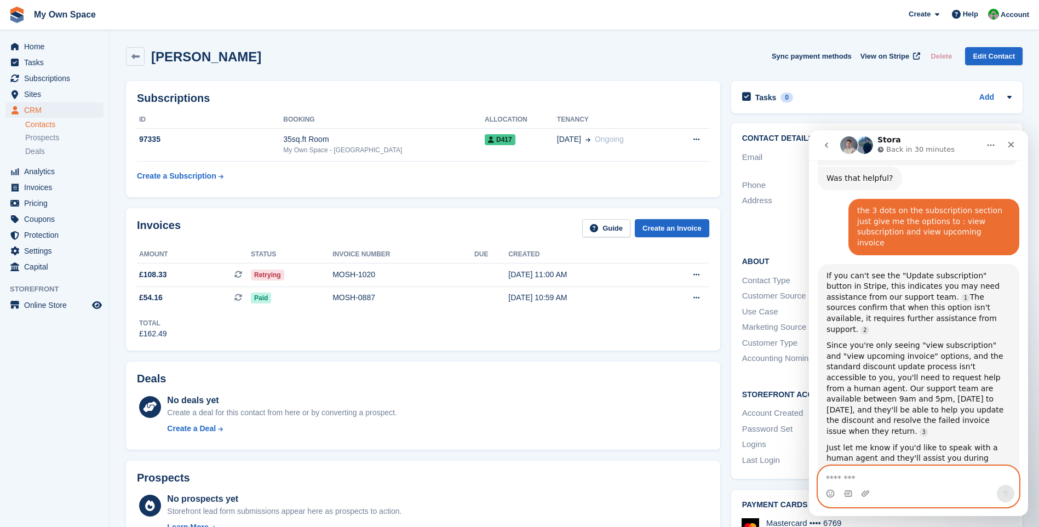
scroll to position [1595, 0]
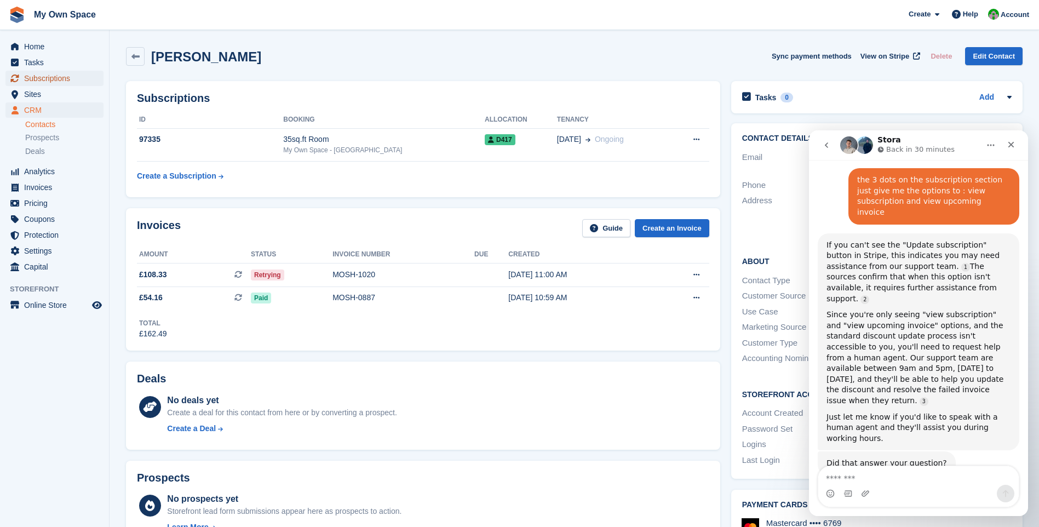
click at [44, 78] on span "Subscriptions" at bounding box center [57, 78] width 66 height 15
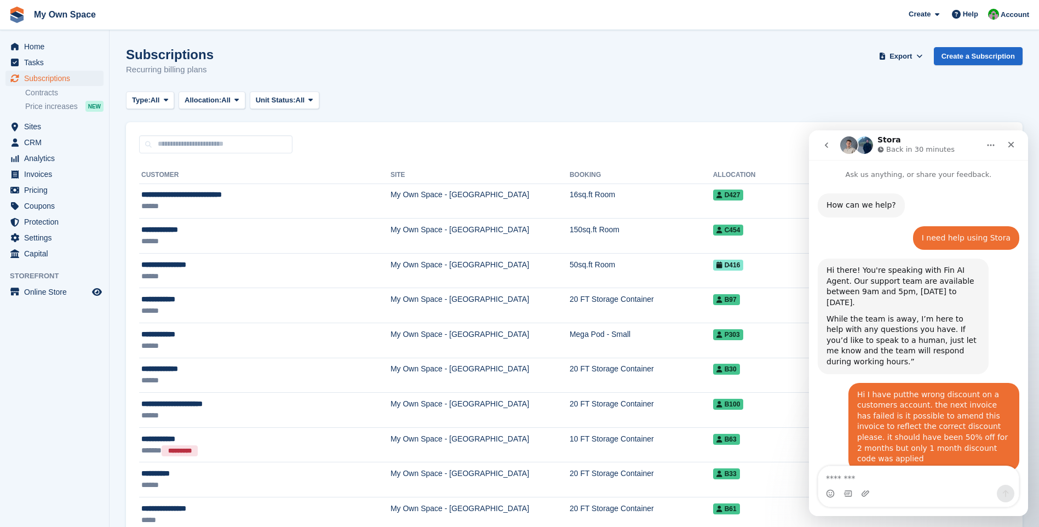
scroll to position [1595, 0]
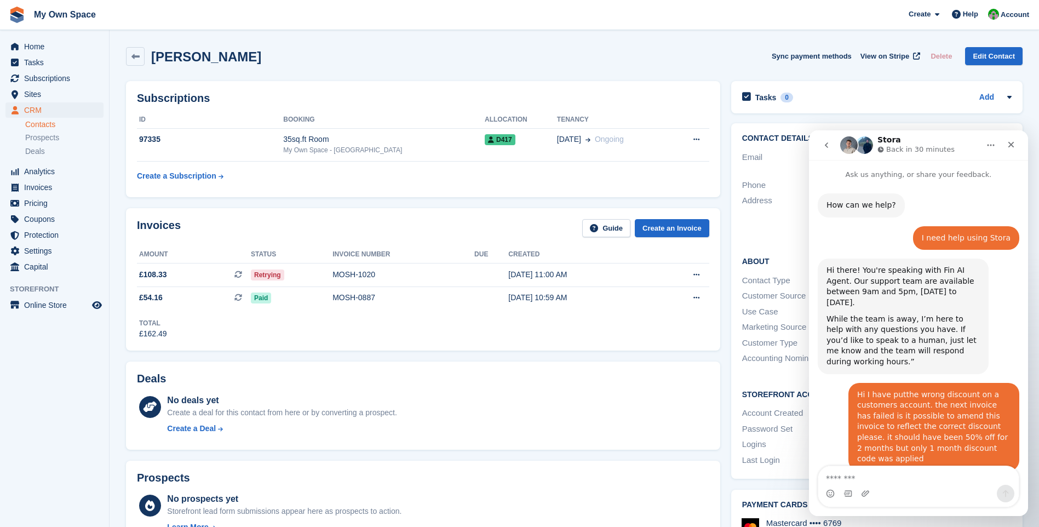
scroll to position [1595, 0]
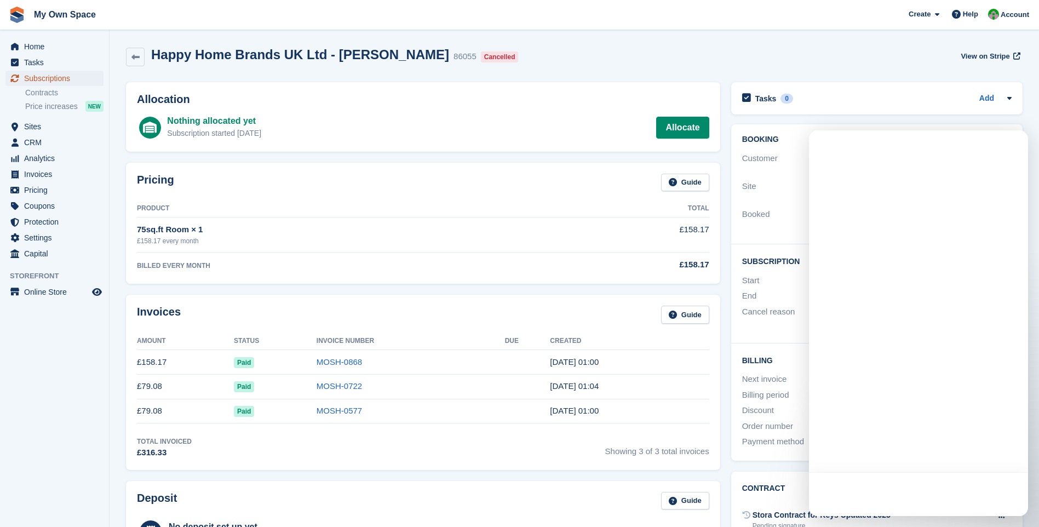
click at [60, 81] on span "Subscriptions" at bounding box center [57, 78] width 66 height 15
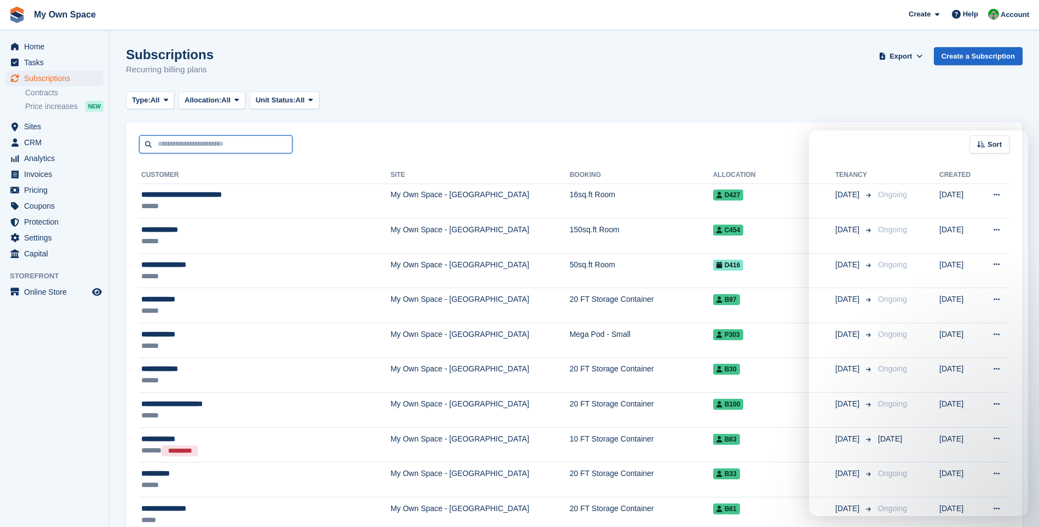
click at [172, 142] on input "text" at bounding box center [215, 144] width 153 height 18
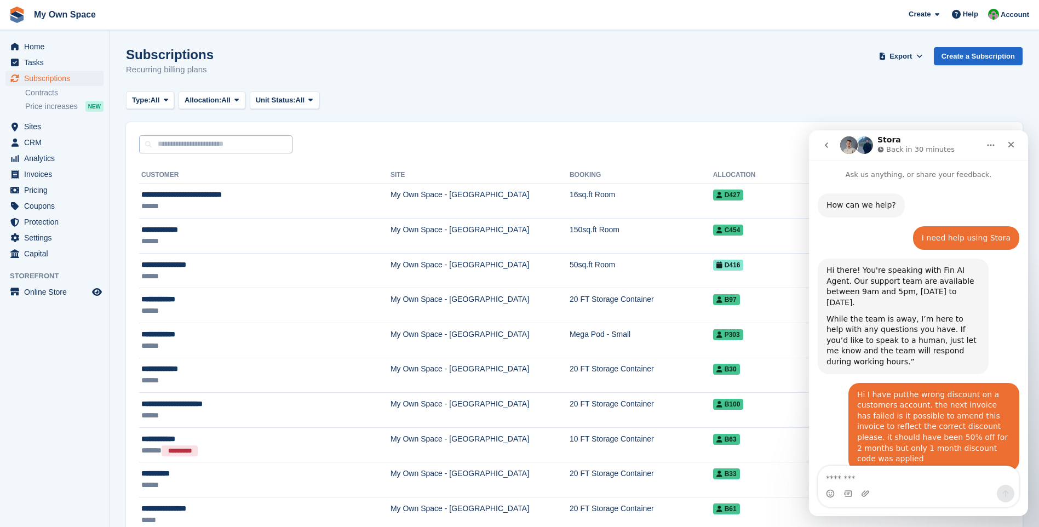
scroll to position [1595, 0]
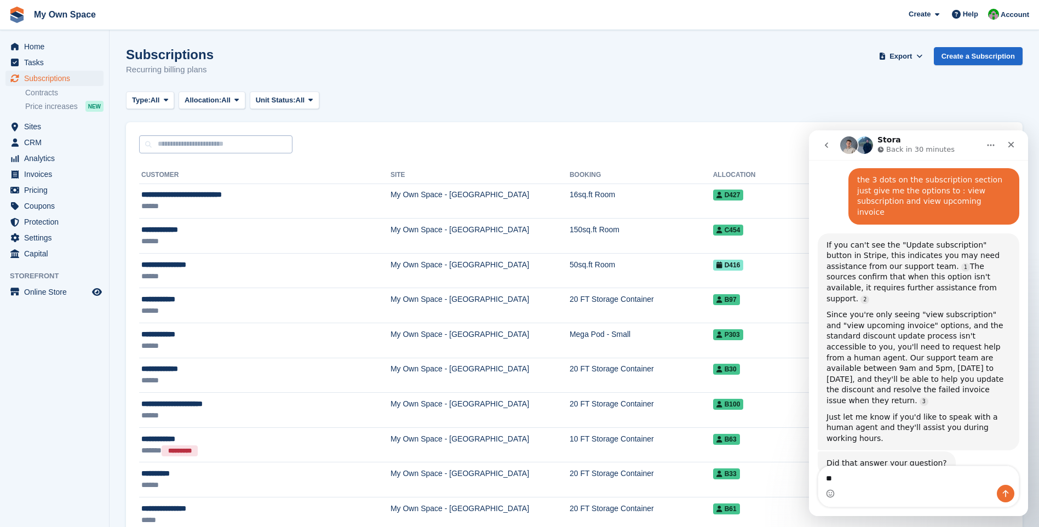
type textarea "*"
click at [201, 145] on input "text" at bounding box center [215, 144] width 153 height 18
type input "*****"
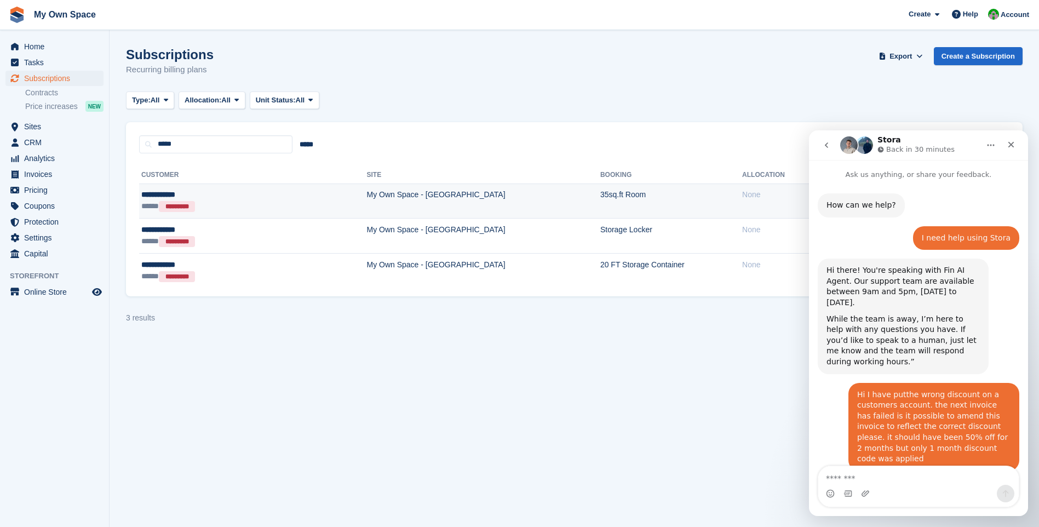
scroll to position [1595, 0]
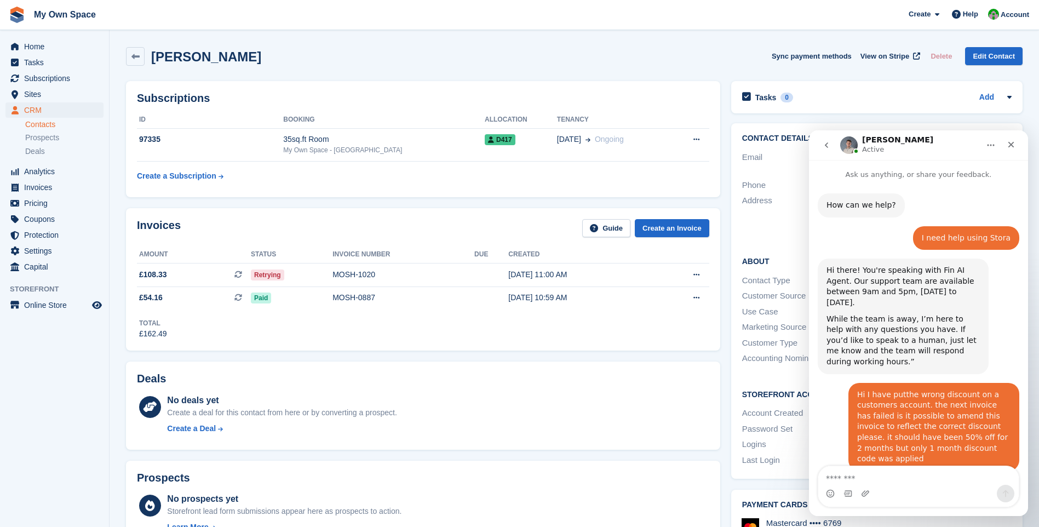
scroll to position [1785, 0]
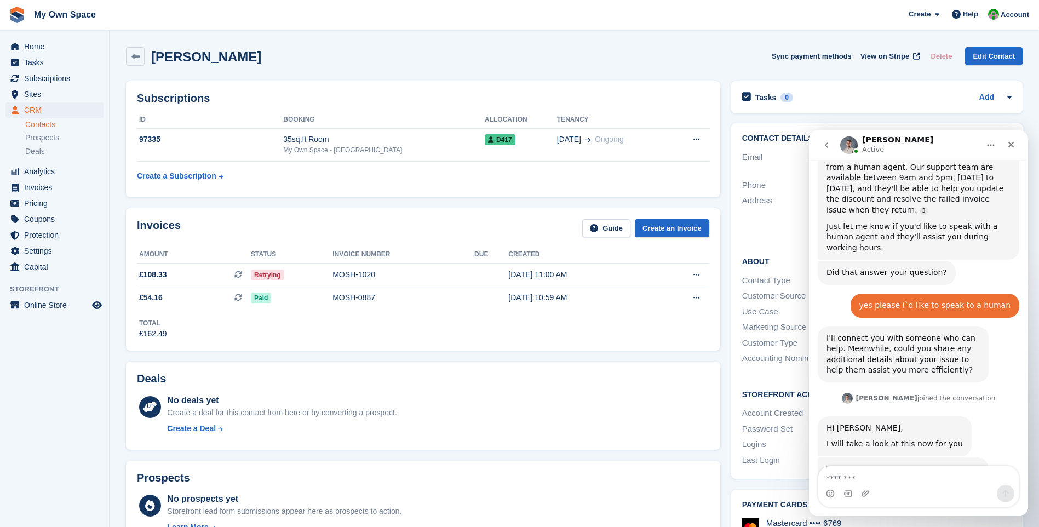
click at [833, 476] on textarea "Message…" at bounding box center [918, 475] width 201 height 19
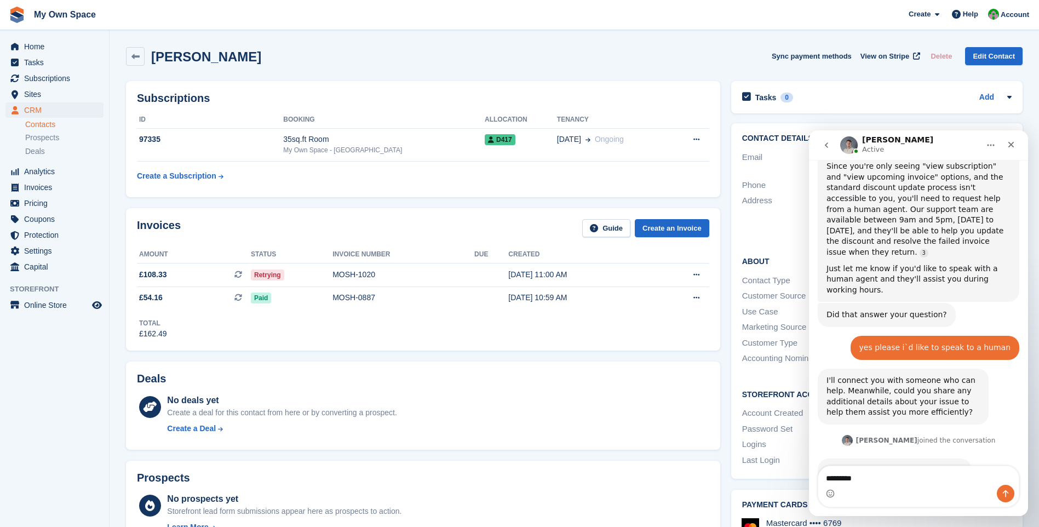
type textarea "*********"
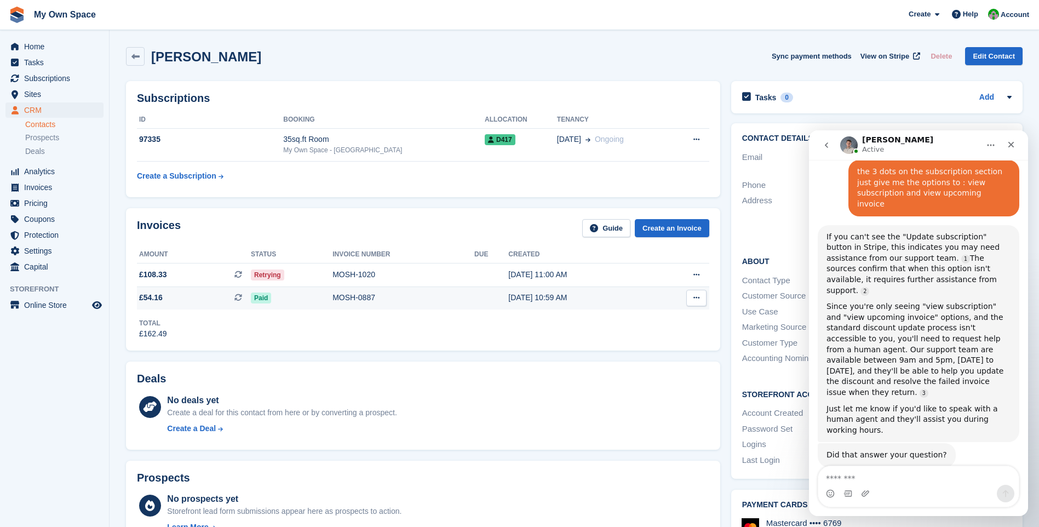
scroll to position [1775, 0]
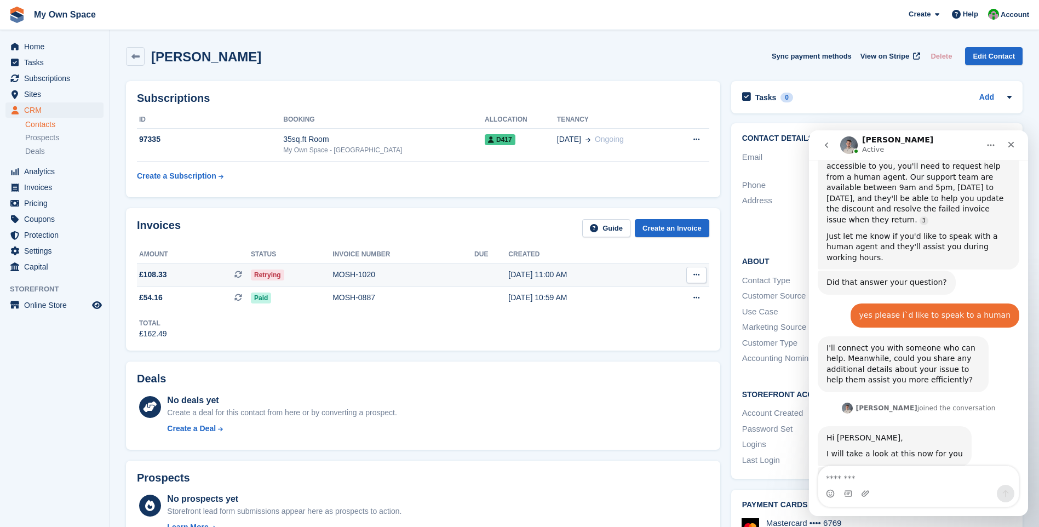
click at [359, 276] on div "MOSH-1020" at bounding box center [404, 275] width 142 height 12
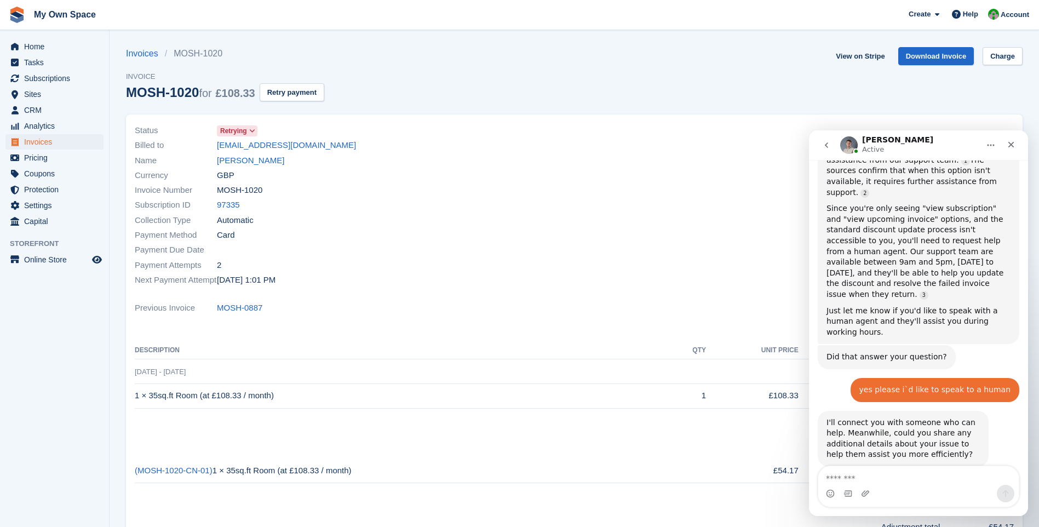
scroll to position [1775, 0]
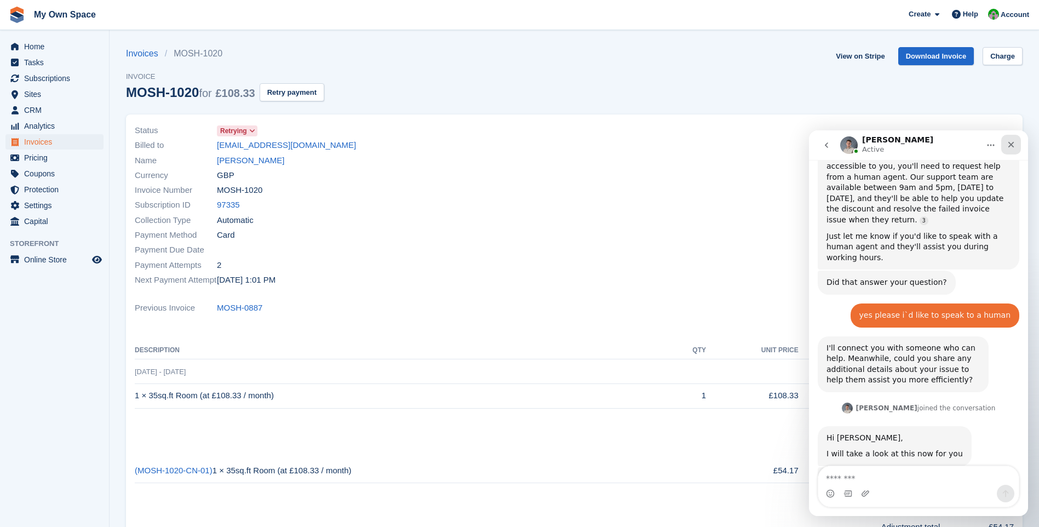
click at [1013, 143] on icon "Close" at bounding box center [1012, 145] width 6 height 6
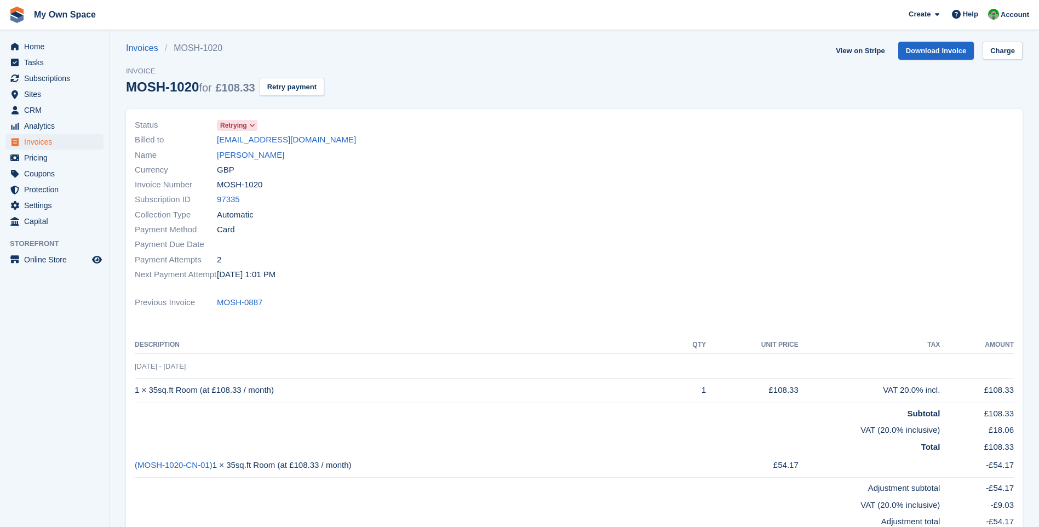
scroll to position [0, 0]
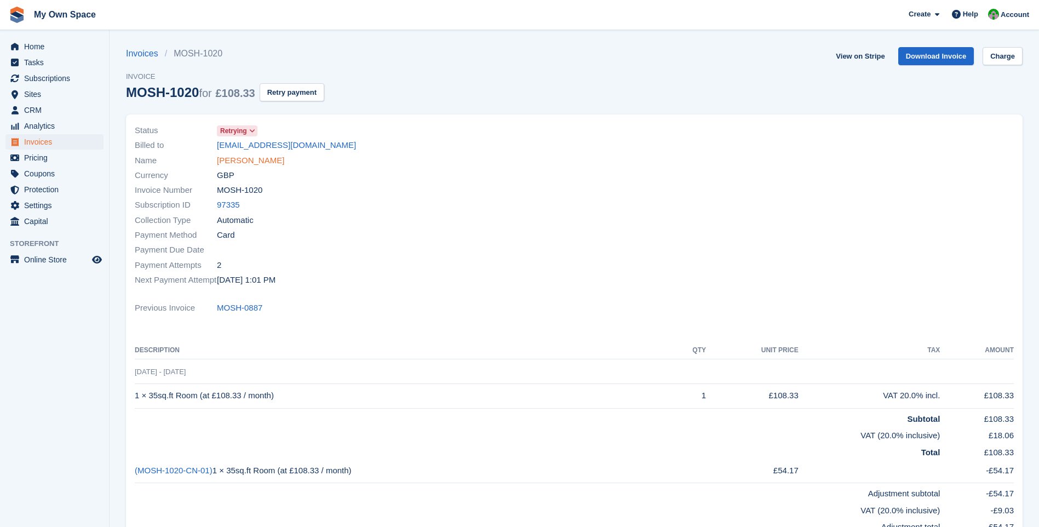
click at [251, 157] on link "[PERSON_NAME]" at bounding box center [250, 160] width 67 height 13
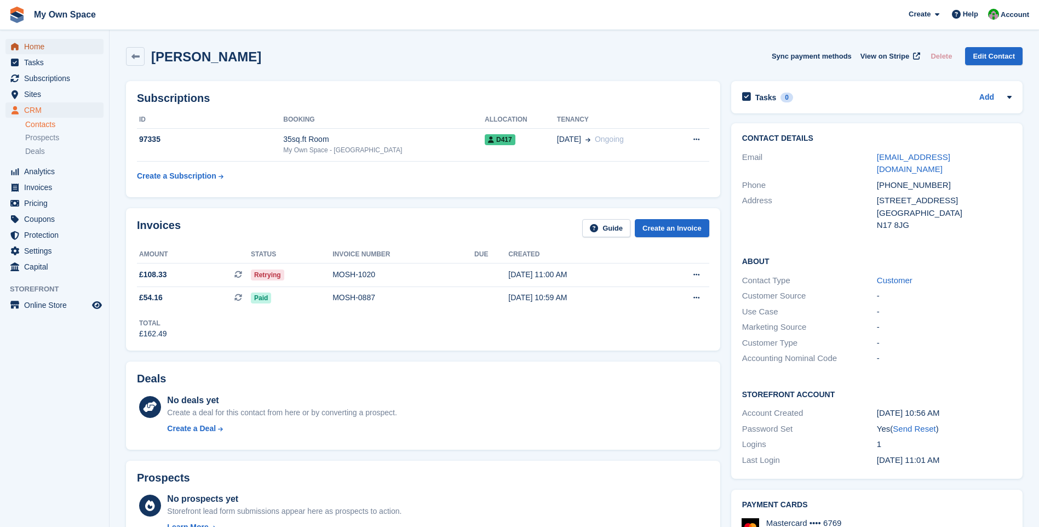
click at [45, 47] on span "Home" at bounding box center [57, 46] width 66 height 15
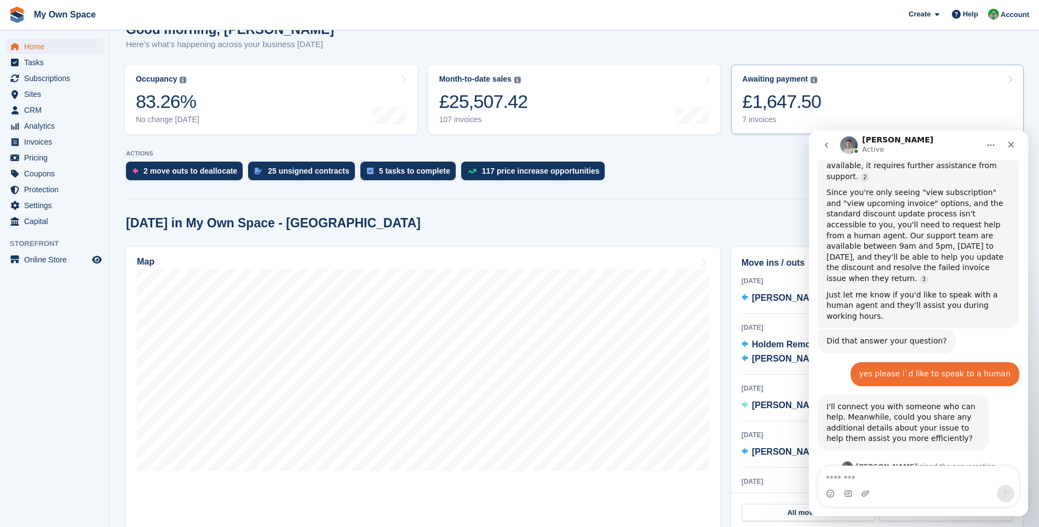
scroll to position [1775, 0]
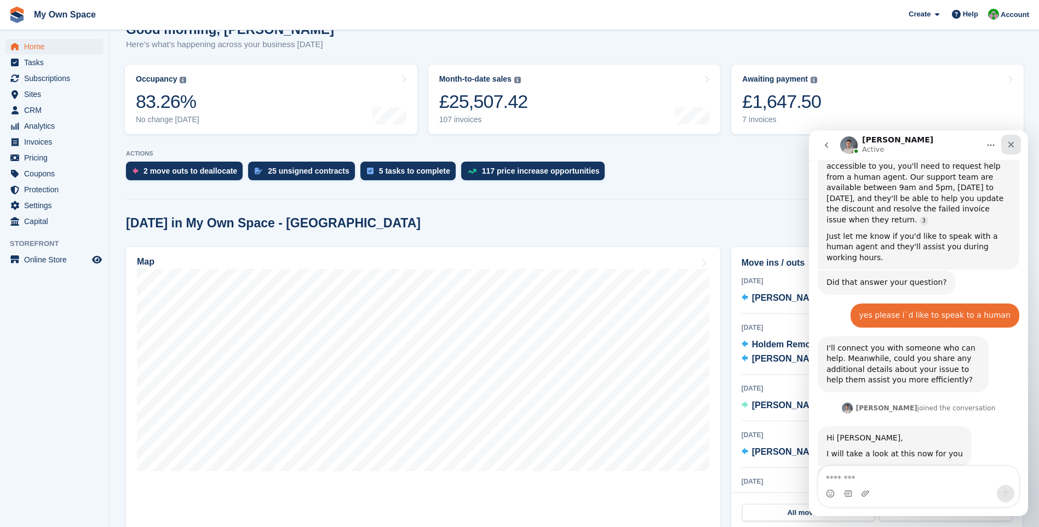
click at [1009, 146] on icon "Close" at bounding box center [1011, 144] width 9 height 9
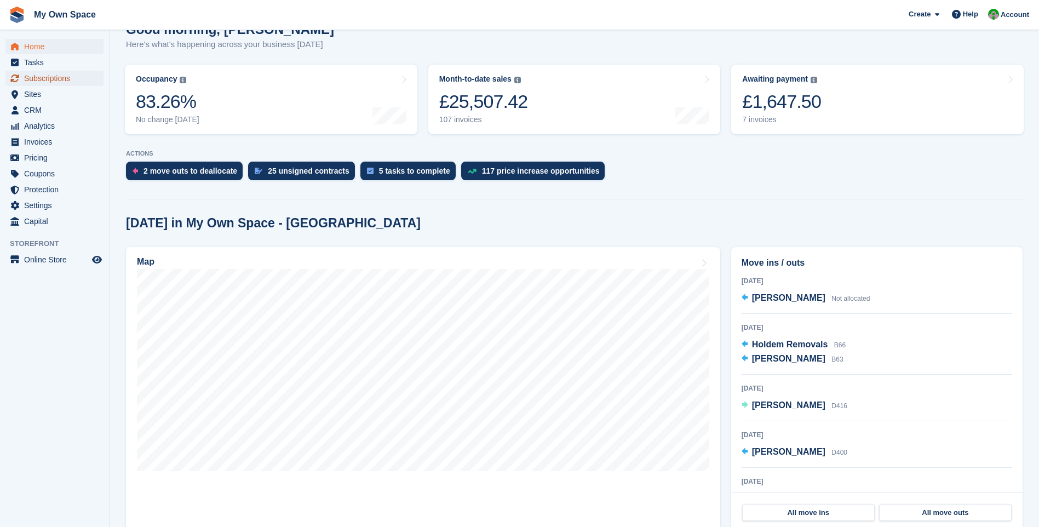
click at [66, 82] on span "Subscriptions" at bounding box center [57, 78] width 66 height 15
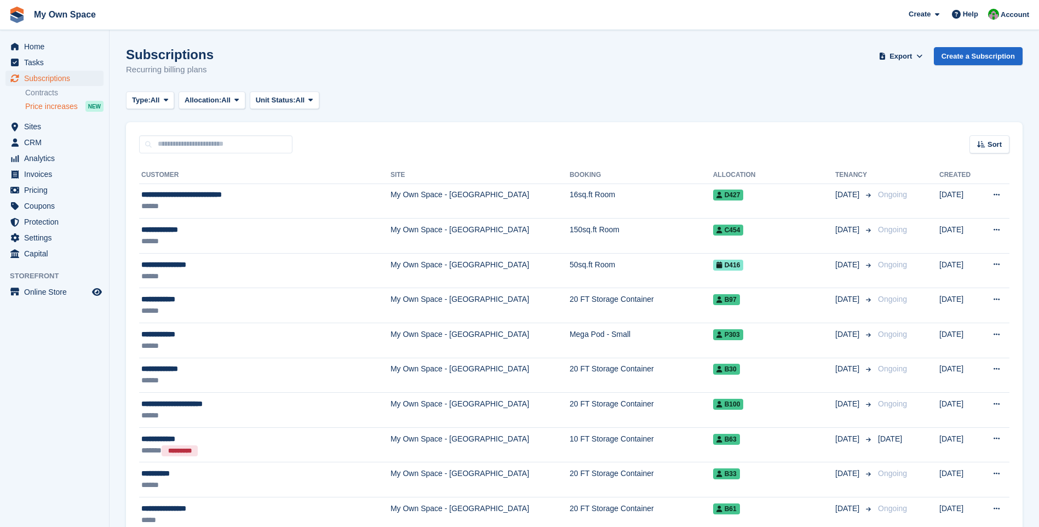
click at [54, 105] on span "Price increases" at bounding box center [51, 106] width 53 height 10
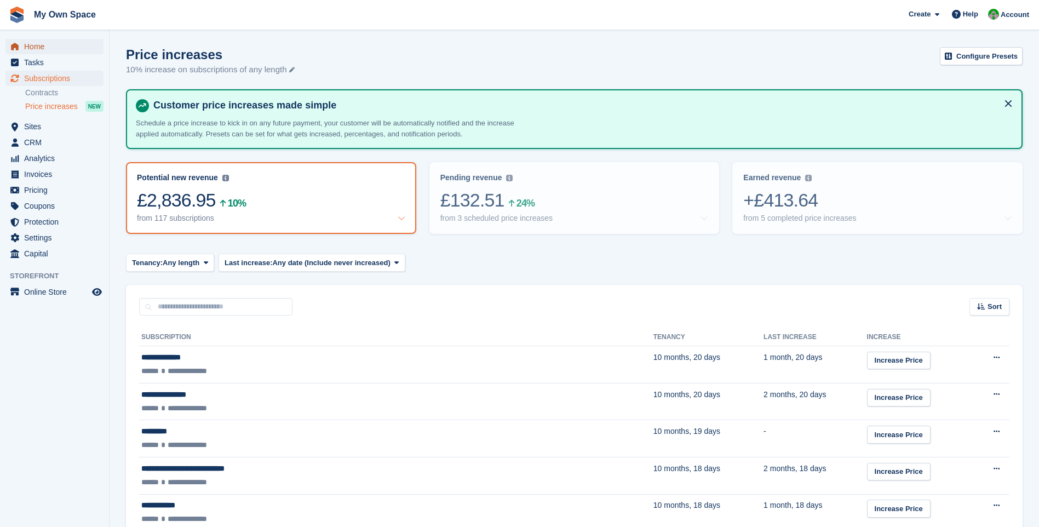
drag, startPoint x: 39, startPoint y: 40, endPoint x: 43, endPoint y: 49, distance: 10.3
click at [39, 42] on span "Home" at bounding box center [57, 46] width 66 height 15
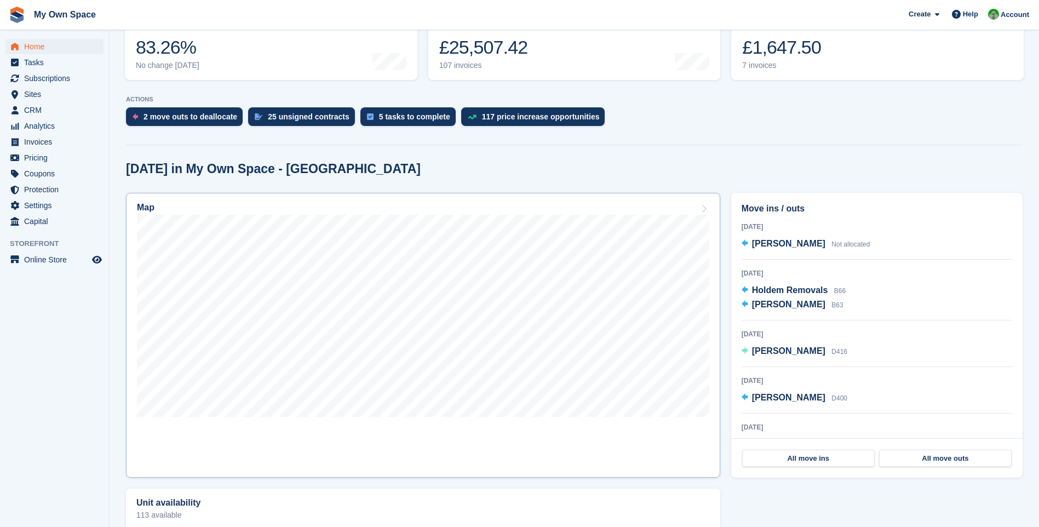
scroll to position [164, 0]
click at [44, 84] on span "Subscriptions" at bounding box center [57, 78] width 66 height 15
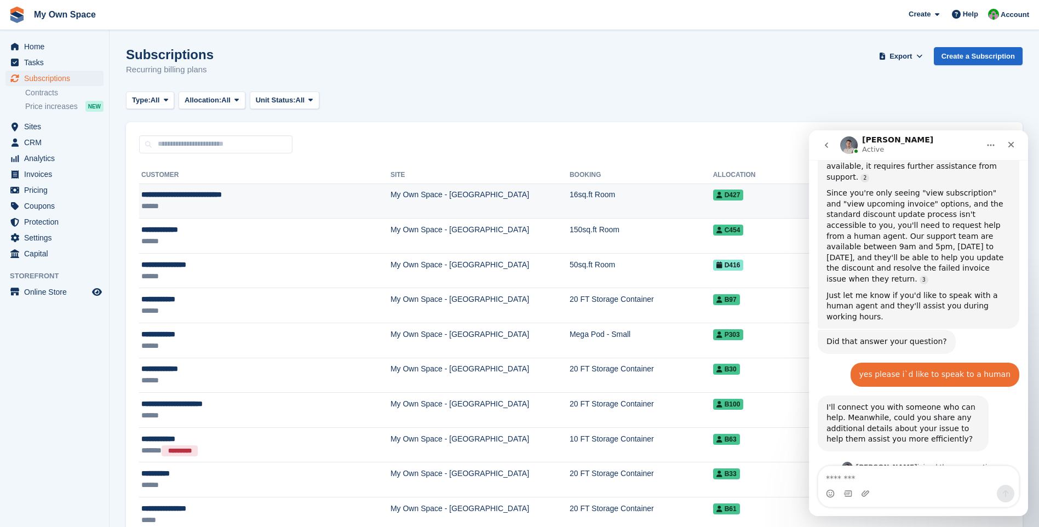
scroll to position [1775, 0]
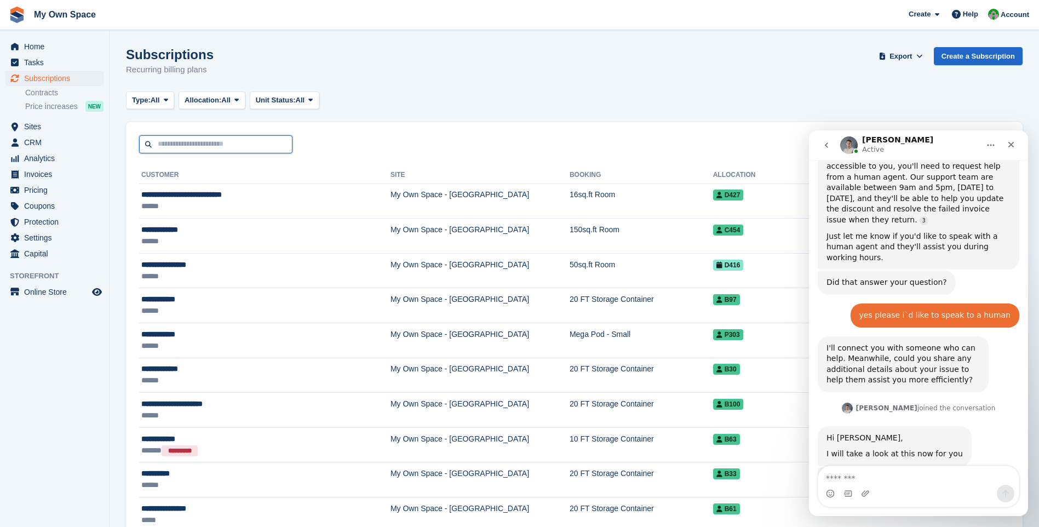
click at [184, 146] on input "text" at bounding box center [215, 144] width 153 height 18
type input "******"
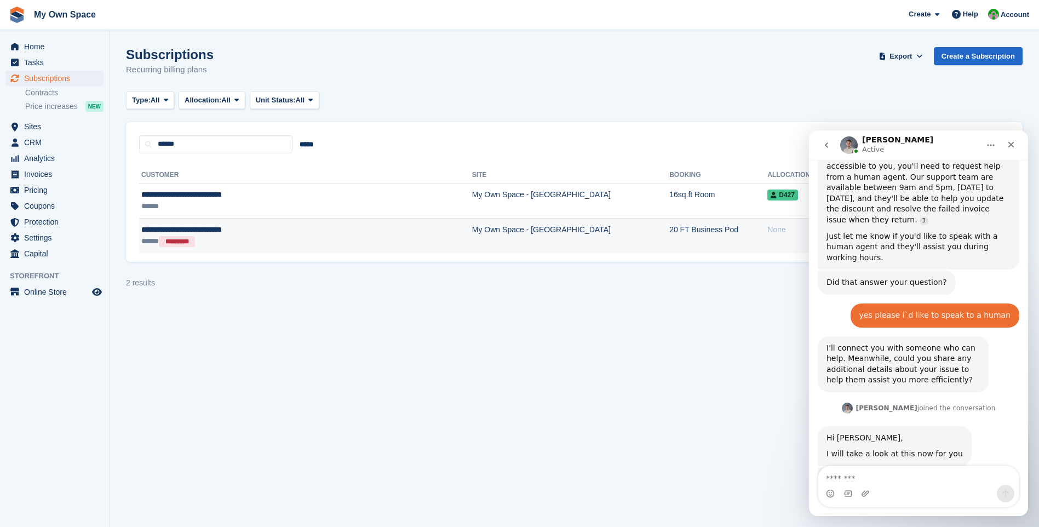
scroll to position [1818, 0]
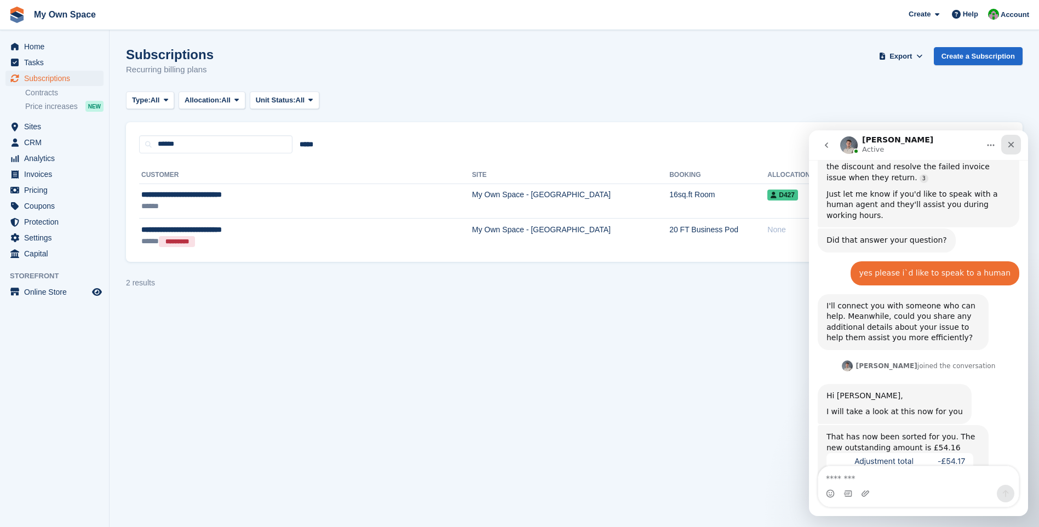
click at [1013, 147] on icon "Close" at bounding box center [1012, 145] width 6 height 6
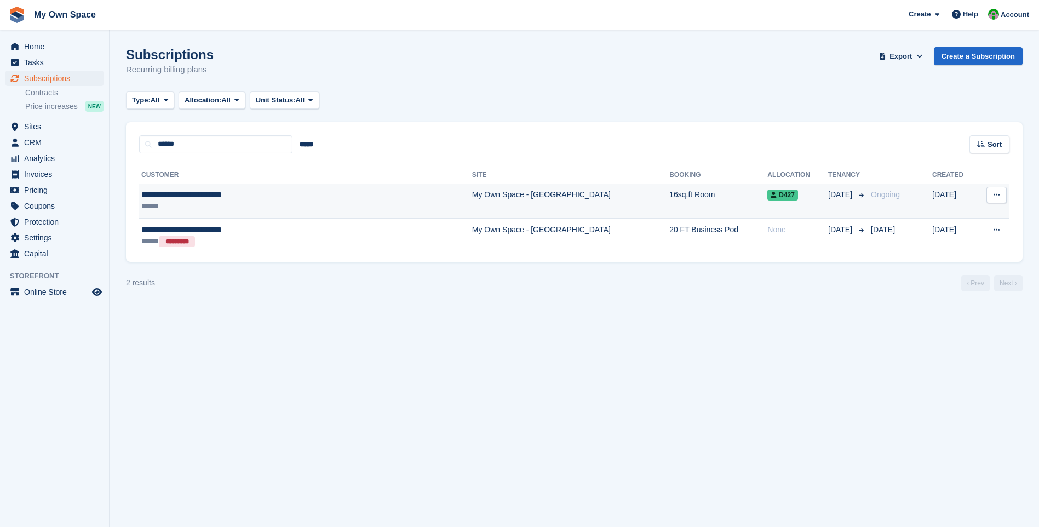
scroll to position [1913, 0]
click at [497, 203] on td "My Own Space - [GEOGRAPHIC_DATA]" at bounding box center [570, 201] width 197 height 35
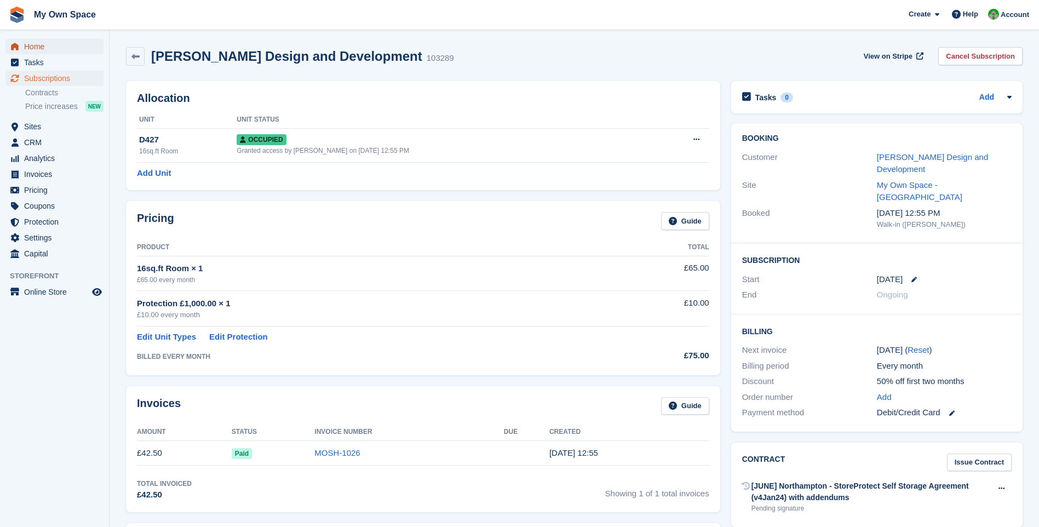
click at [36, 45] on span "Home" at bounding box center [57, 46] width 66 height 15
